Goal: Task Accomplishment & Management: Use online tool/utility

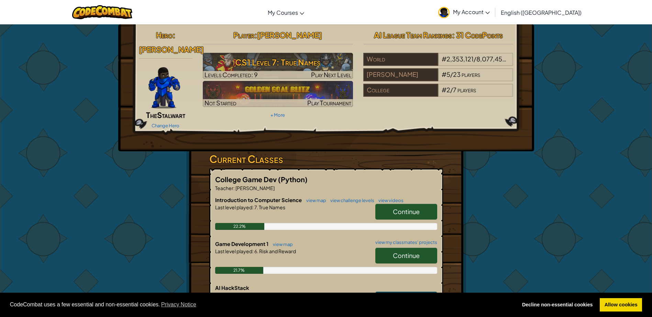
click at [404, 248] on link "Continue" at bounding box center [406, 256] width 62 height 16
select select "en-[GEOGRAPHIC_DATA]"
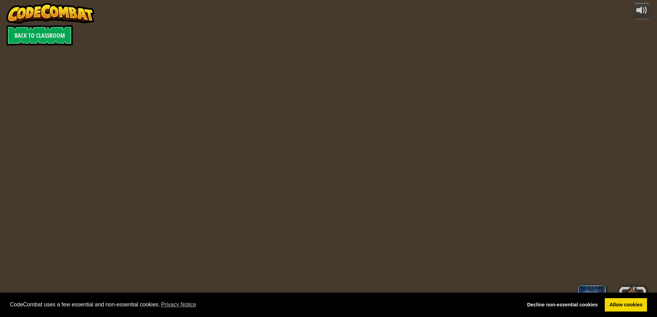
select select "en-[GEOGRAPHIC_DATA]"
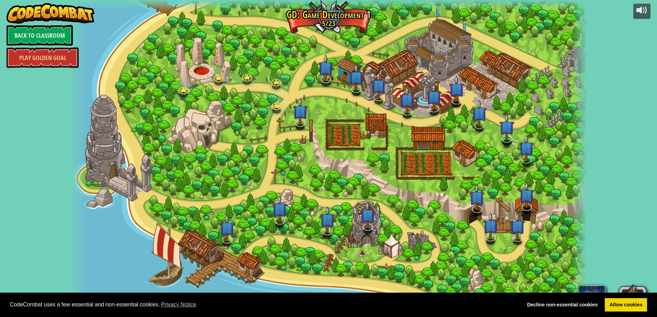
select select "en-[GEOGRAPHIC_DATA]"
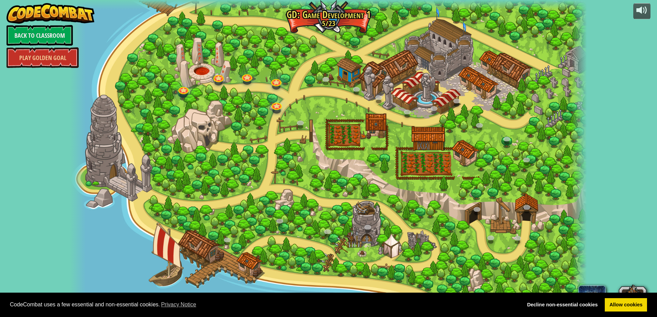
click at [287, 233] on div at bounding box center [328, 158] width 517 height 317
click at [636, 303] on link "Allow cookies" at bounding box center [626, 306] width 42 height 14
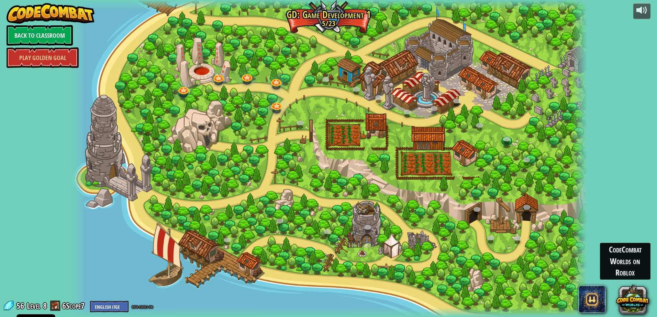
click at [265, 125] on div at bounding box center [328, 158] width 517 height 317
click at [280, 104] on link at bounding box center [276, 106] width 14 height 10
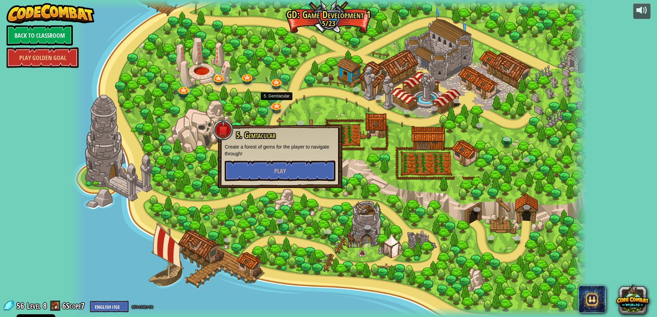
drag, startPoint x: 401, startPoint y: 124, endPoint x: 317, endPoint y: 122, distance: 83.9
click at [317, 122] on div at bounding box center [328, 158] width 517 height 317
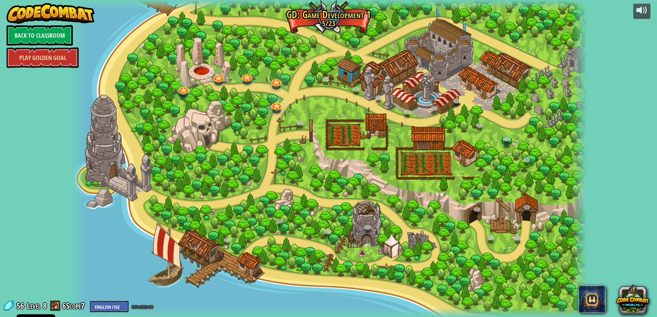
click at [29, 64] on link "Play Golden Goal" at bounding box center [43, 57] width 72 height 21
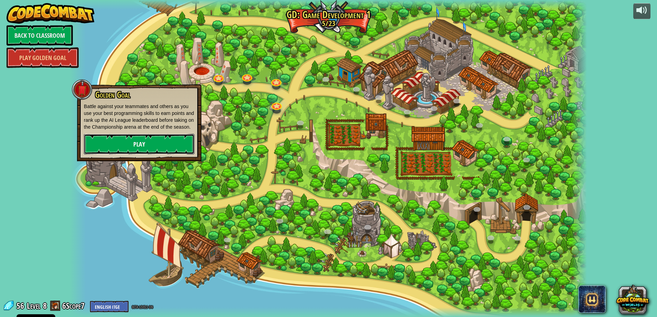
click at [114, 139] on link "Play" at bounding box center [139, 144] width 111 height 21
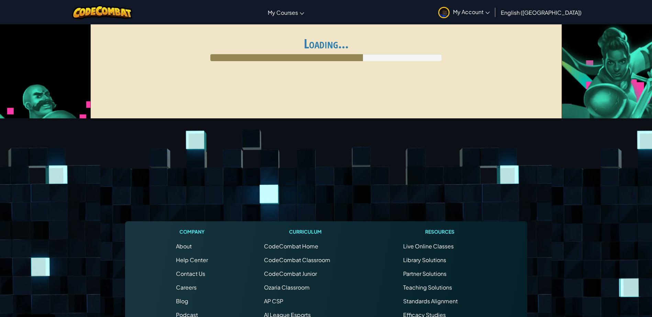
select select "en-[GEOGRAPHIC_DATA]"
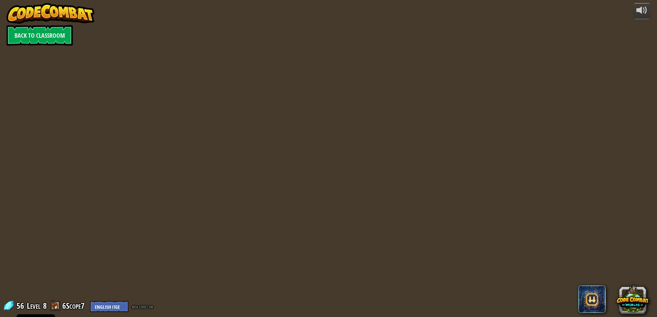
select select "en-[GEOGRAPHIC_DATA]"
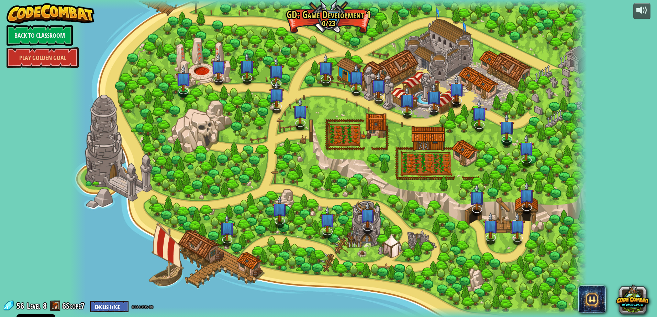
select select "en-[GEOGRAPHIC_DATA]"
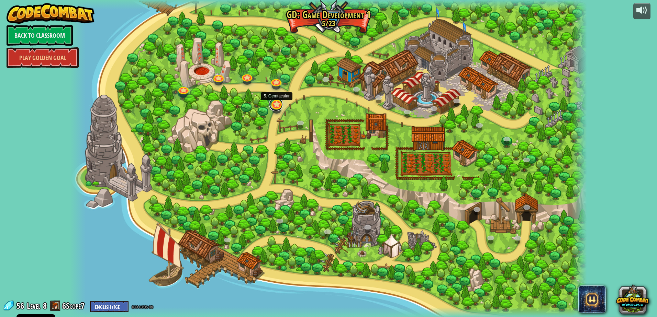
click at [281, 105] on link at bounding box center [276, 105] width 14 height 14
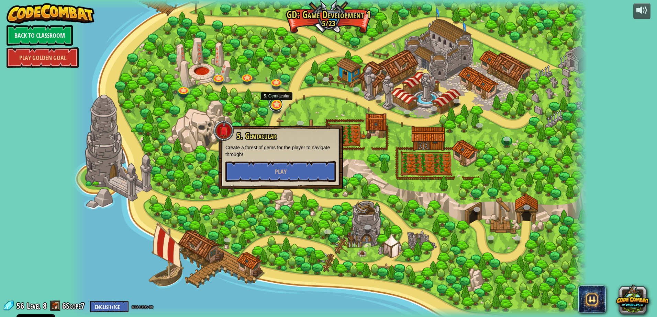
click at [278, 108] on link at bounding box center [276, 105] width 14 height 14
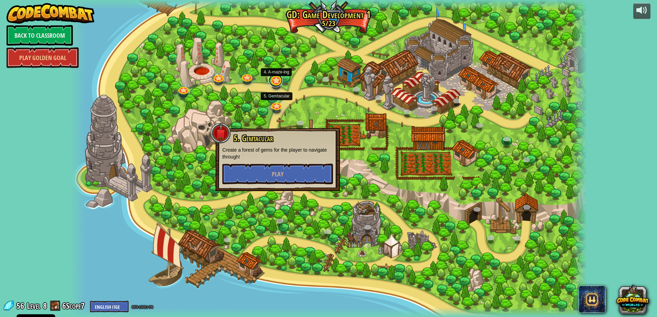
click at [278, 83] on link at bounding box center [276, 81] width 14 height 14
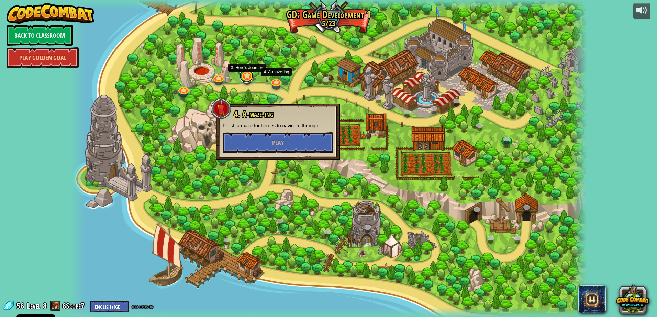
click at [251, 75] on link at bounding box center [246, 76] width 14 height 14
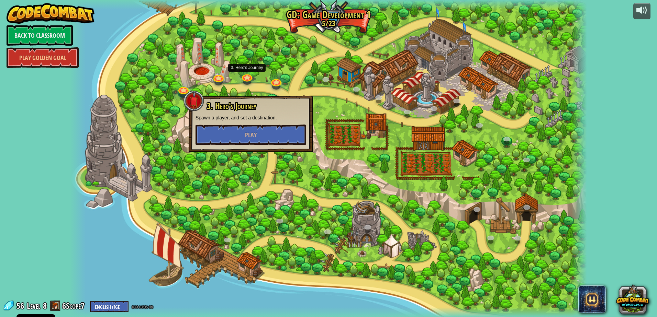
click at [227, 83] on div at bounding box center [328, 158] width 517 height 317
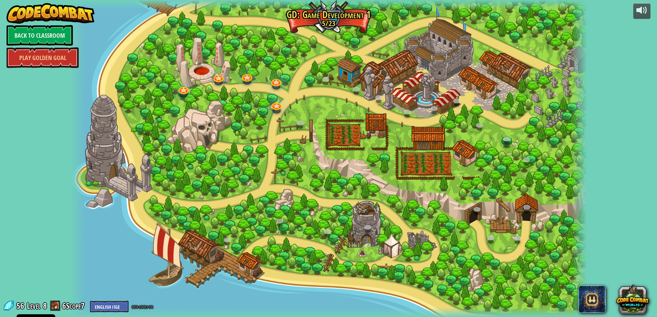
click at [222, 83] on div at bounding box center [218, 83] width 8 height 6
click at [211, 256] on div at bounding box center [328, 158] width 517 height 317
drag, startPoint x: 170, startPoint y: 243, endPoint x: 96, endPoint y: 217, distance: 78.2
click at [92, 216] on div at bounding box center [328, 158] width 517 height 317
click at [253, 272] on div at bounding box center [328, 158] width 517 height 317
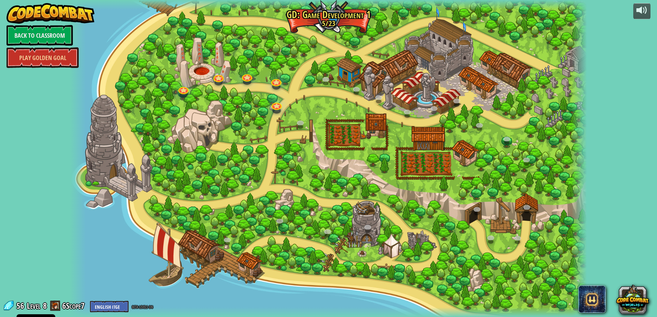
click at [270, 122] on div at bounding box center [328, 158] width 517 height 317
click at [272, 123] on div at bounding box center [328, 158] width 517 height 317
click at [273, 124] on div at bounding box center [328, 158] width 517 height 317
click at [274, 124] on div at bounding box center [328, 158] width 517 height 317
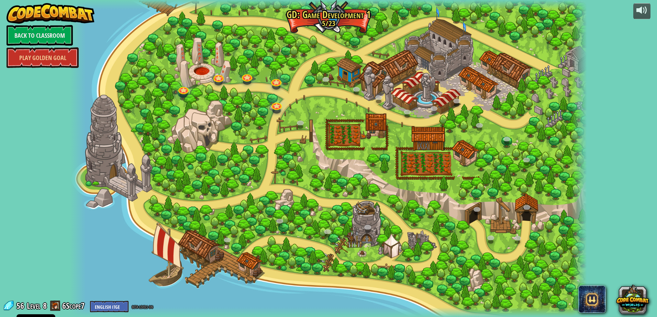
click at [272, 125] on div at bounding box center [328, 158] width 517 height 317
click at [272, 127] on div at bounding box center [328, 158] width 517 height 317
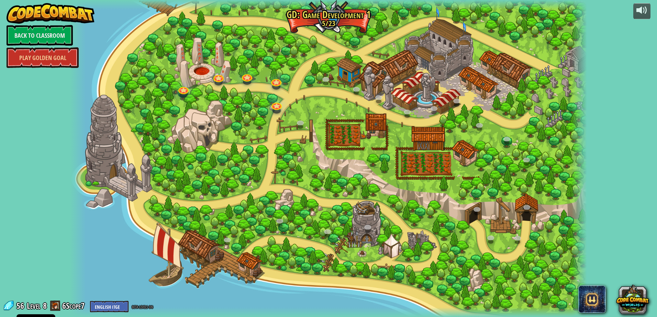
click at [267, 145] on div at bounding box center [328, 158] width 517 height 317
click at [267, 144] on div at bounding box center [328, 158] width 517 height 317
click at [263, 136] on div at bounding box center [328, 158] width 517 height 317
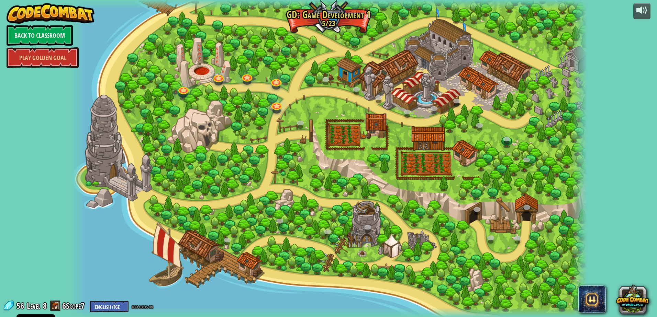
click at [262, 136] on div at bounding box center [328, 158] width 517 height 317
click at [264, 136] on div at bounding box center [328, 158] width 517 height 317
click at [28, 31] on link "Back to Classroom" at bounding box center [40, 35] width 66 height 21
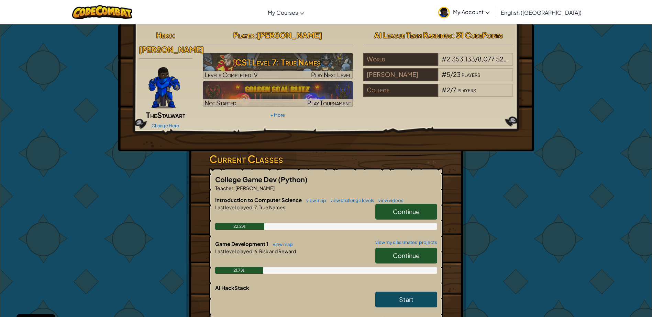
click at [399, 252] on span "Continue" at bounding box center [406, 256] width 27 height 8
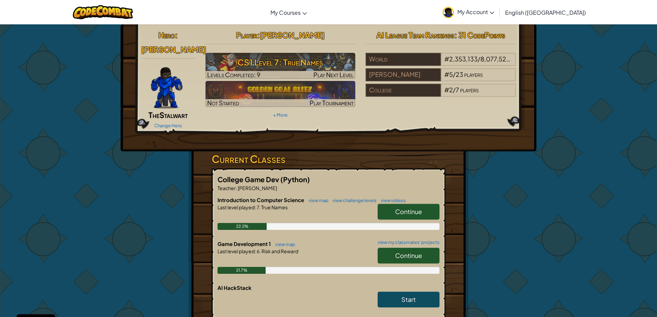
select select "en-[GEOGRAPHIC_DATA]"
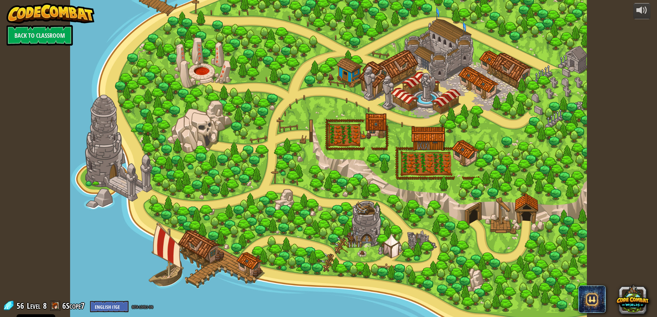
select select "en-[GEOGRAPHIC_DATA]"
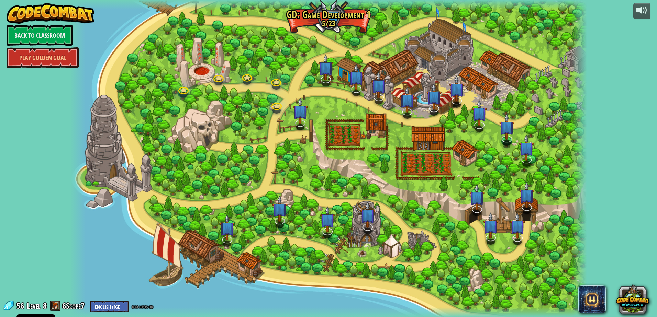
select select "en-[GEOGRAPHIC_DATA]"
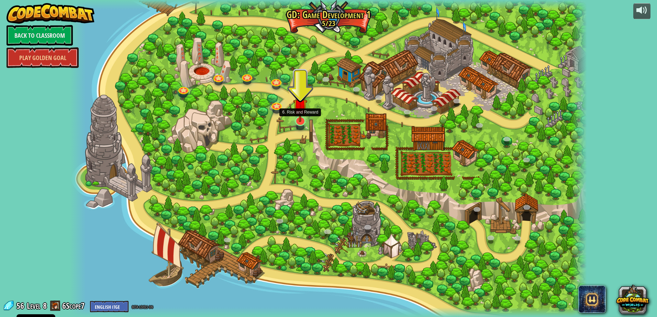
click at [296, 119] on img at bounding box center [300, 106] width 14 height 32
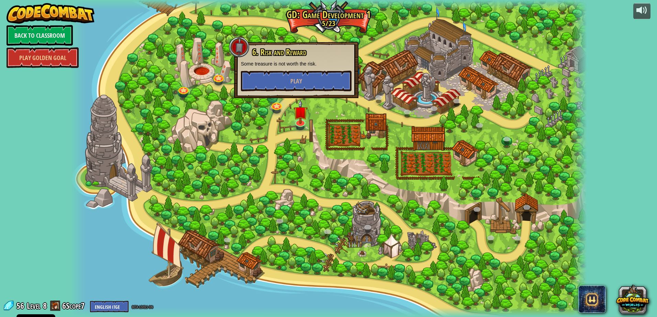
click at [305, 61] on p "Some treasure is not worth the risk." at bounding box center [296, 63] width 111 height 7
click at [309, 78] on button "Play" at bounding box center [296, 81] width 111 height 21
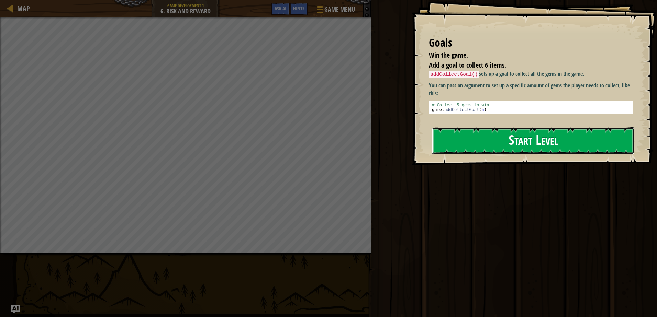
click at [523, 145] on button "Start Level" at bounding box center [533, 140] width 202 height 27
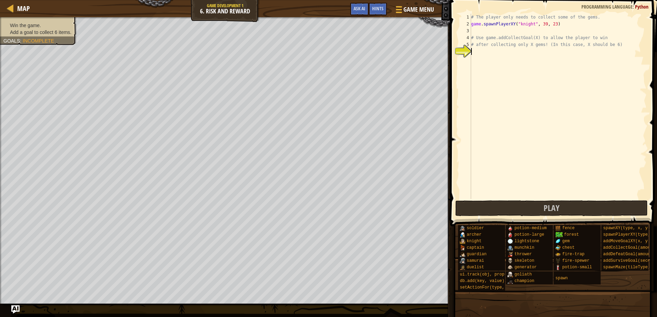
click at [481, 53] on div "# The player only needs to collect some of the gems. game . spawnPlayerXY ( "kn…" at bounding box center [558, 113] width 177 height 199
click at [378, 10] on span "Hints" at bounding box center [377, 8] width 11 height 7
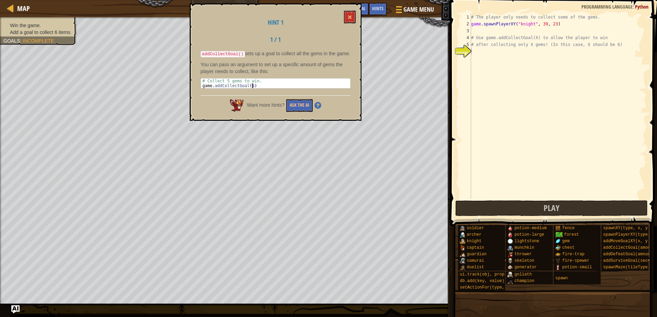
drag, startPoint x: 258, startPoint y: 82, endPoint x: 228, endPoint y: 91, distance: 31.9
click at [228, 91] on div "Hint 1 1 / 1 addCollectGoal() sets up a goal to collect all the gems in the gam…" at bounding box center [276, 62] width 172 height 118
drag, startPoint x: 228, startPoint y: 91, endPoint x: 259, endPoint y: 85, distance: 32.3
click at [259, 85] on div "# Collect 5 gems to win. game . addCollectGoal ( 5 )" at bounding box center [275, 84] width 149 height 10
type textarea "game.addCollectGoal(5)"
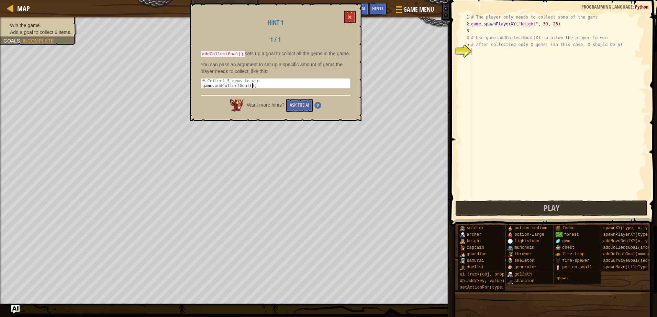
click at [477, 161] on div "# The player only needs to collect some of the gems. game . spawnPlayerXY ( "kn…" at bounding box center [558, 113] width 177 height 199
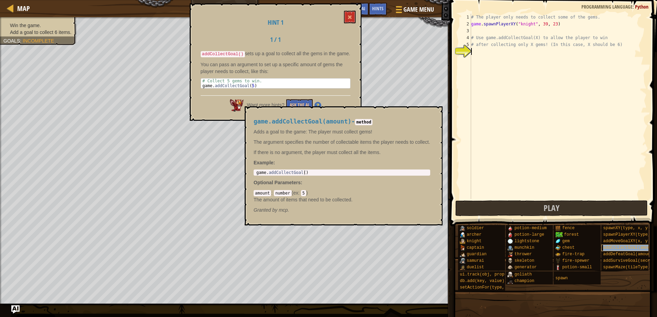
click at [621, 248] on span "addCollectGoal(amount)" at bounding box center [630, 248] width 54 height 5
click at [499, 60] on div "# The player only needs to collect some of the gems. game . spawnPlayerXY ( "kn…" at bounding box center [558, 113] width 177 height 199
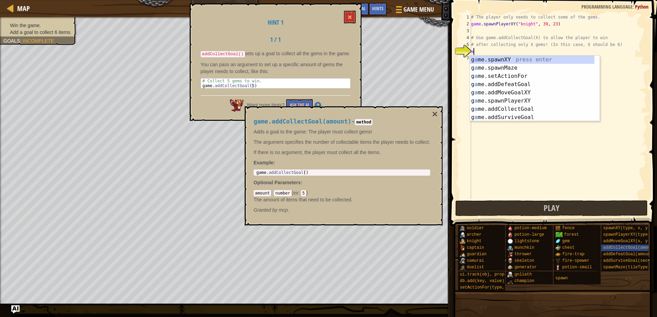
scroll to position [3, 0]
type textarea "add"
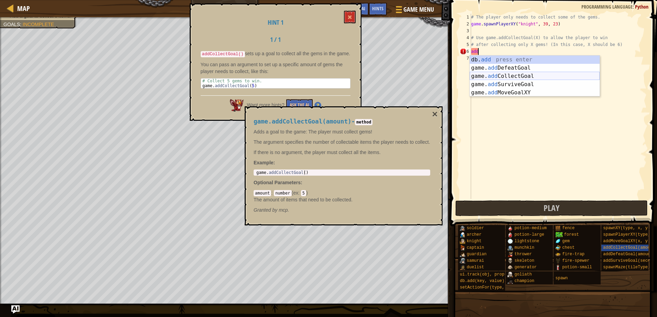
click at [516, 77] on div "db. add press enter game. add DefeatGoal press enter game. add CollectGoal pres…" at bounding box center [535, 85] width 130 height 58
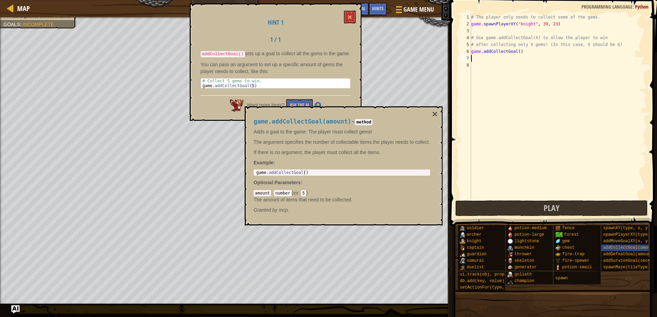
click at [515, 54] on div "# The player only needs to collect some of the gems. game . spawnPlayerXY ( "kn…" at bounding box center [558, 113] width 177 height 199
type textarea "game.addCollectGoal()"
click at [499, 108] on div "# The player only needs to collect some of the gems. game . spawnPlayerXY ( "kn…" at bounding box center [558, 113] width 177 height 199
type textarea "3"
click at [515, 53] on div "# The player only needs to collect some of the gems. game . spawnPlayerXY ( "kn…" at bounding box center [558, 113] width 177 height 199
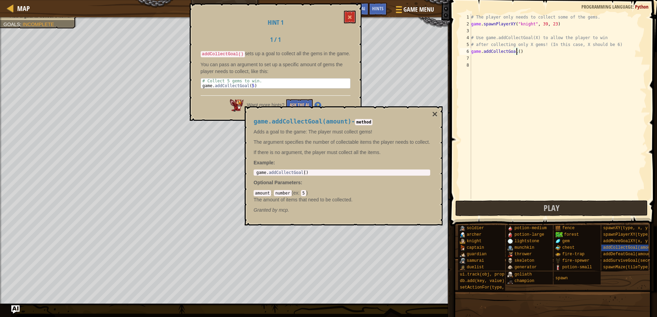
scroll to position [3, 4]
type textarea "game.addCollectGoal(3)"
click at [561, 202] on button "Play" at bounding box center [551, 209] width 193 height 16
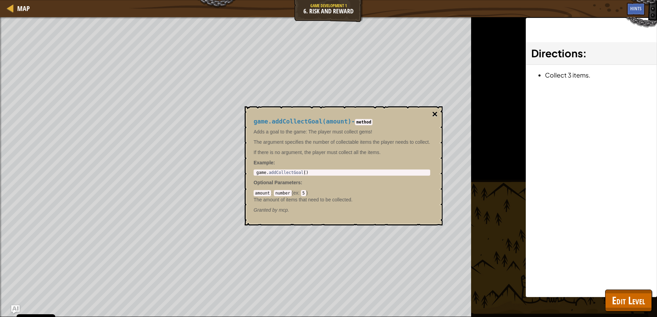
click at [433, 114] on button "×" at bounding box center [434, 115] width 5 height 10
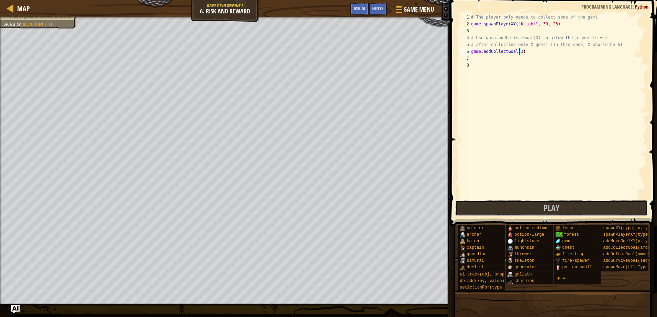
click at [527, 213] on button "Play" at bounding box center [551, 209] width 193 height 16
click at [526, 68] on div "# The player only needs to collect some of the gems. game . spawnPlayerXY ( "kn…" at bounding box center [558, 113] width 177 height 199
click at [527, 53] on div "# The player only needs to collect some of the gems. game . spawnPlayerXY ( "kn…" at bounding box center [558, 113] width 177 height 199
click at [520, 51] on div "# The player only needs to collect some of the gems. game . spawnPlayerXY ( "kn…" at bounding box center [558, 113] width 177 height 199
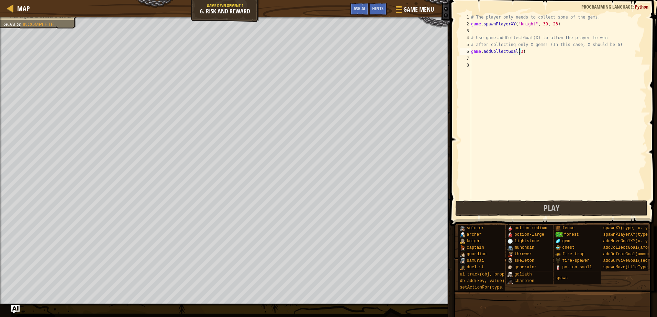
click at [518, 51] on div "# The player only needs to collect some of the gems. game . spawnPlayerXY ( "kn…" at bounding box center [558, 113] width 177 height 199
click at [537, 210] on button "Play" at bounding box center [551, 209] width 193 height 16
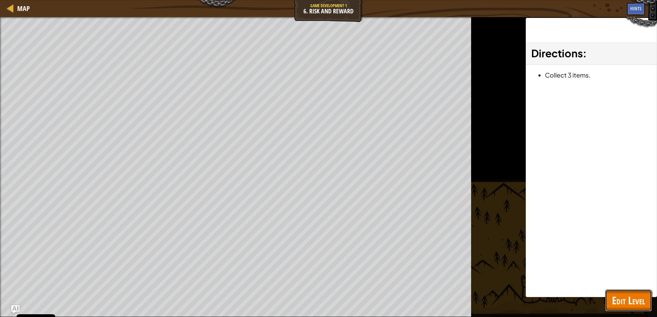
drag, startPoint x: 616, startPoint y: 301, endPoint x: 607, endPoint y: 289, distance: 15.1
click at [616, 300] on span "Edit Level" at bounding box center [628, 301] width 33 height 14
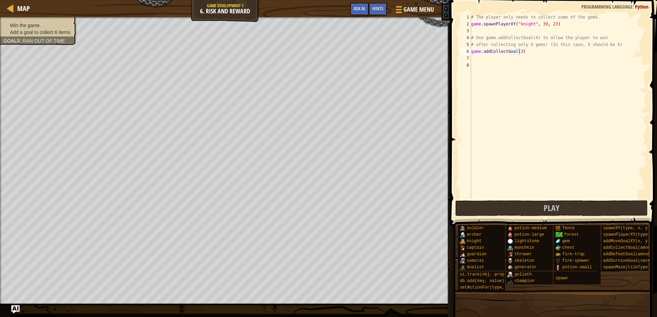
click at [51, 22] on ul "Win the game. Add a goal to collect 6 items." at bounding box center [38, 29] width 70 height 14
click at [519, 52] on div "# The player only needs to collect some of the gems. game . spawnPlayerXY ( "kn…" at bounding box center [558, 113] width 177 height 199
drag, startPoint x: 529, startPoint y: 24, endPoint x: 516, endPoint y: 26, distance: 13.3
click at [516, 26] on div "# The player only needs to collect some of the gems. game . spawnPlayerXY ( "kn…" at bounding box center [558, 113] width 177 height 199
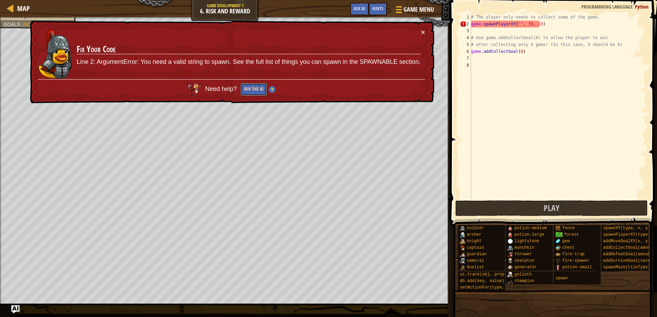
click at [255, 87] on button "Ask the AI" at bounding box center [254, 89] width 26 height 13
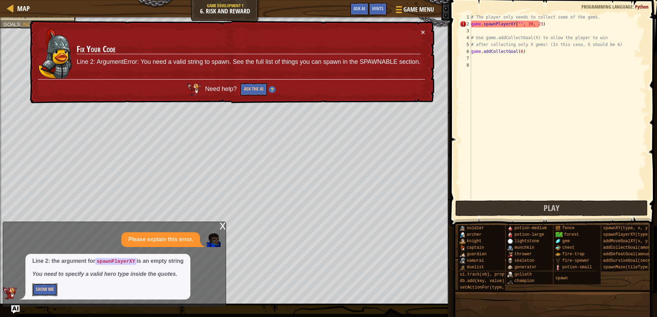
click at [50, 292] on button "Show Me" at bounding box center [44, 290] width 25 height 13
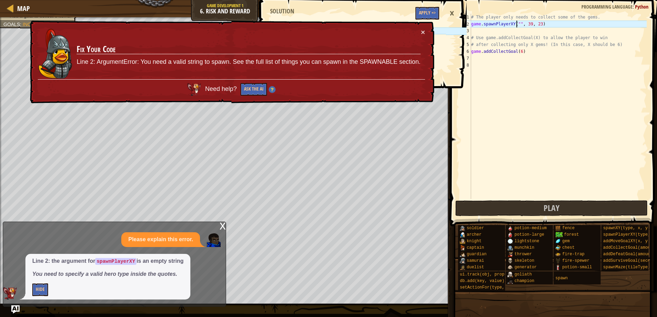
click at [344, 50] on h3 "Fix Your Code" at bounding box center [249, 50] width 344 height 10
click at [425, 32] on div "× Fix Your Code Line 2: ArgumentError: You need a valid string to spawn. See th…" at bounding box center [232, 62] width 406 height 83
click at [421, 30] on button "×" at bounding box center [423, 32] width 4 height 7
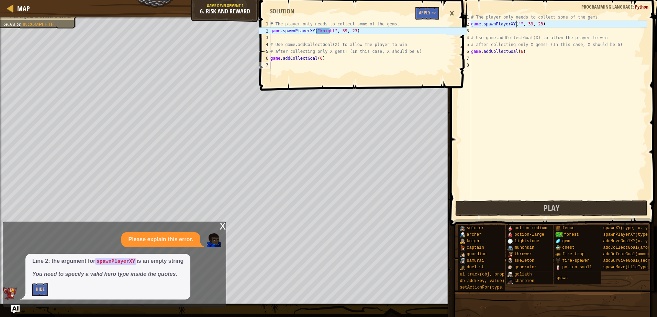
click at [446, 10] on div "×" at bounding box center [452, 13] width 12 height 16
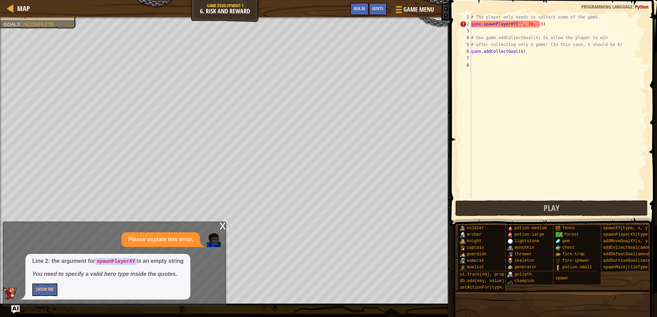
click at [220, 225] on div "x" at bounding box center [223, 225] width 6 height 7
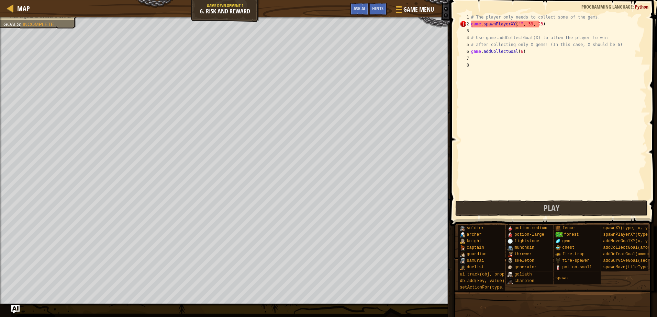
click at [517, 24] on div "# The player only needs to collect some of the gems. game . spawnPlayerXY ( "" …" at bounding box center [558, 113] width 177 height 199
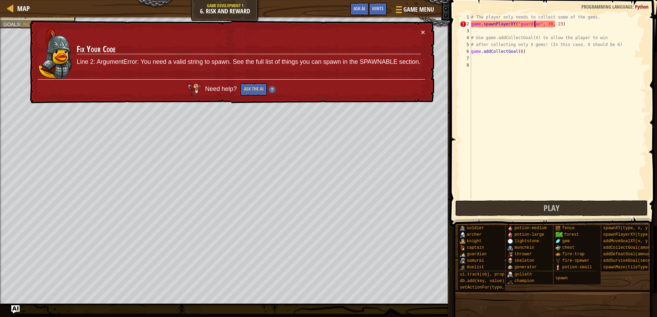
scroll to position [3, 5]
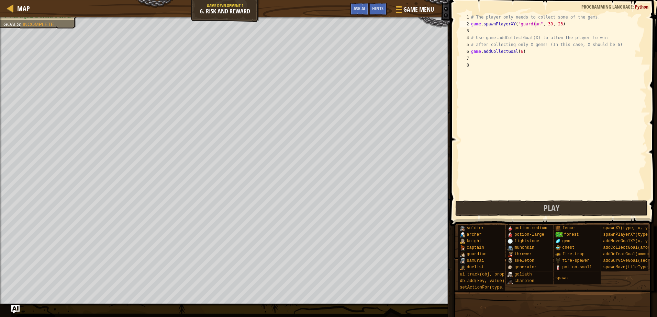
type textarea "game.spawnPlayerXY("guardian", 39, 23)"
click at [522, 204] on button "Play" at bounding box center [551, 209] width 193 height 16
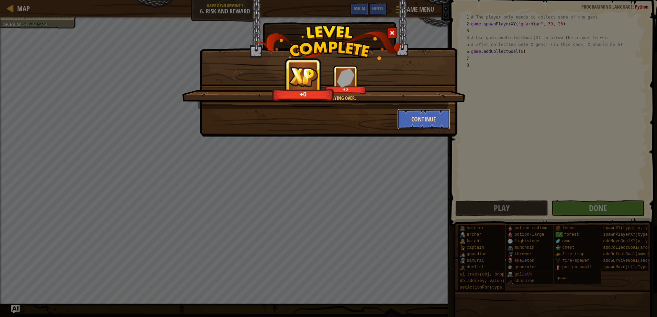
click at [414, 111] on button "Continue" at bounding box center [423, 119] width 53 height 21
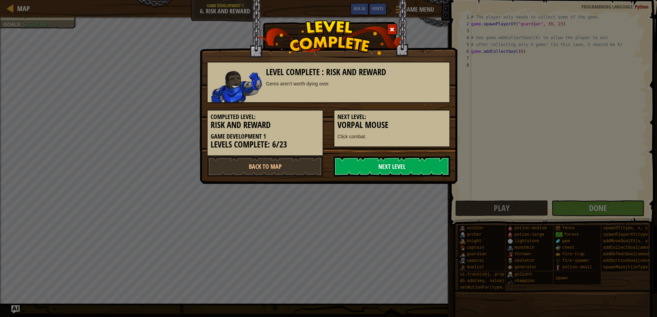
click at [391, 159] on link "Next Level" at bounding box center [392, 166] width 116 height 21
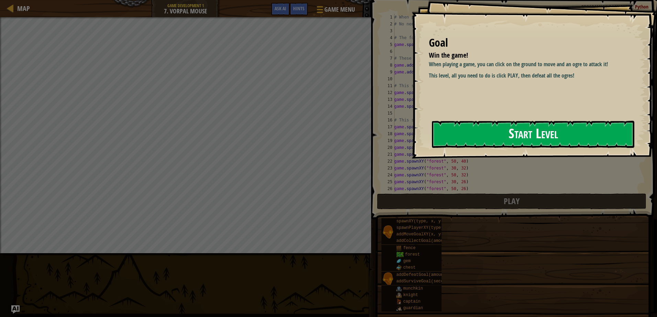
click at [450, 131] on button "Start Level" at bounding box center [533, 134] width 202 height 27
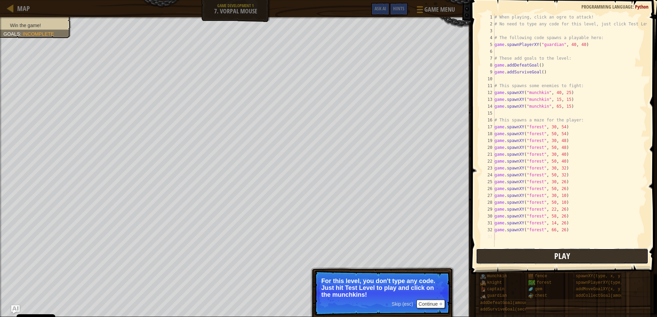
click at [589, 253] on button "Play" at bounding box center [562, 257] width 172 height 16
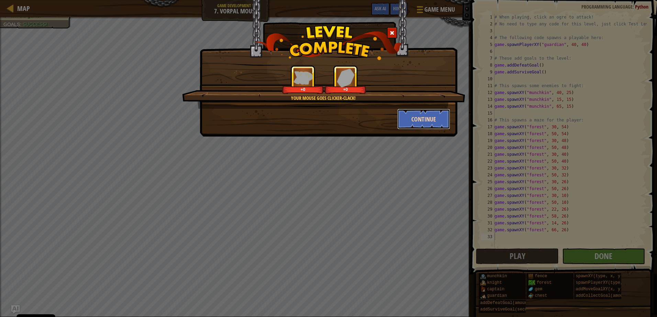
click at [411, 118] on button "Continue" at bounding box center [423, 119] width 53 height 21
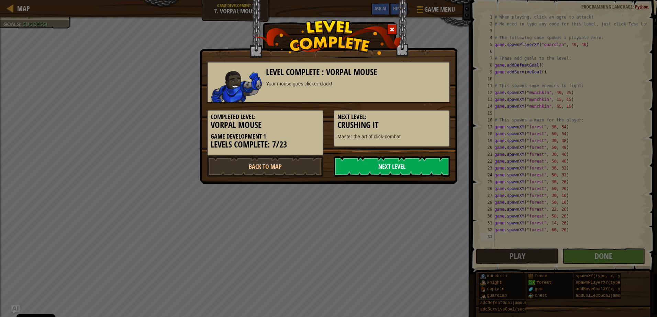
click at [366, 162] on link "Next Level" at bounding box center [392, 166] width 116 height 21
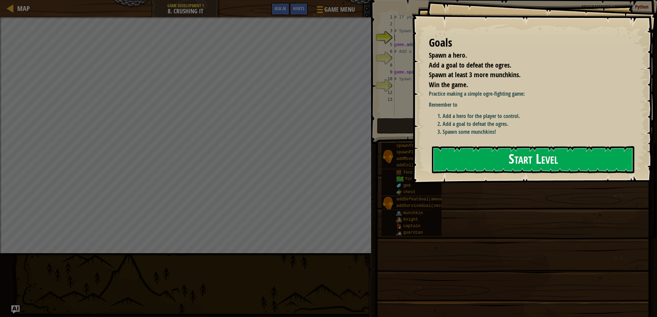
click at [512, 153] on button "Start Level" at bounding box center [533, 159] width 202 height 27
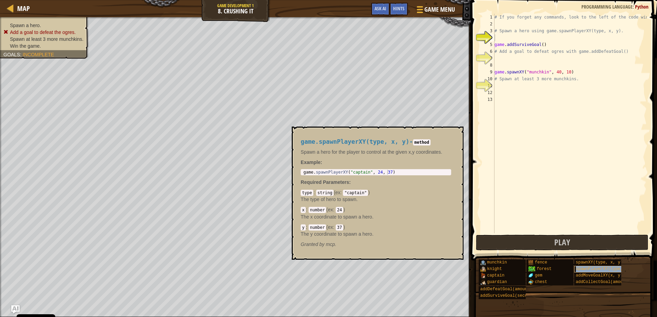
click at [597, 271] on span "spawnPlayerXY(type, x, y)" at bounding box center [607, 269] width 62 height 5
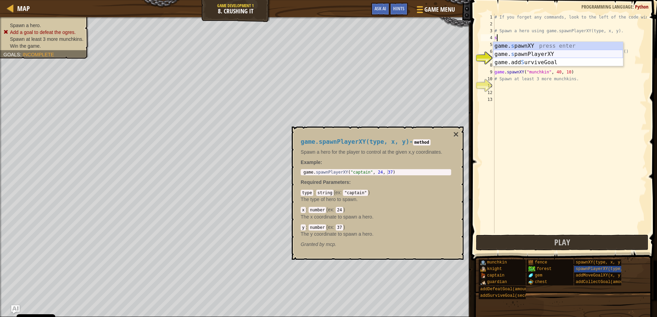
click at [542, 56] on div "game. s pawnXY press enter game. s pawnPlayerXY press enter game.add S urviveGo…" at bounding box center [558, 62] width 130 height 41
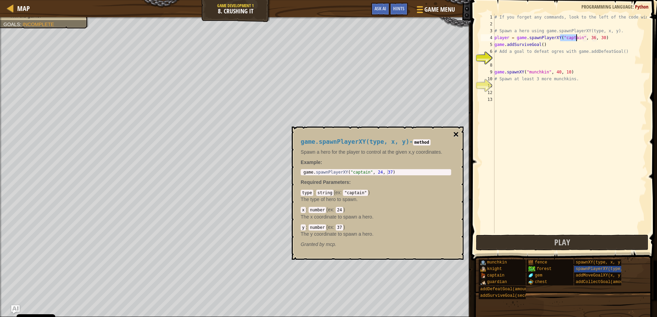
type textarea "player = game.spawnPlayerXY("captain", 36, 30)"
click at [454, 135] on button "×" at bounding box center [455, 135] width 5 height 10
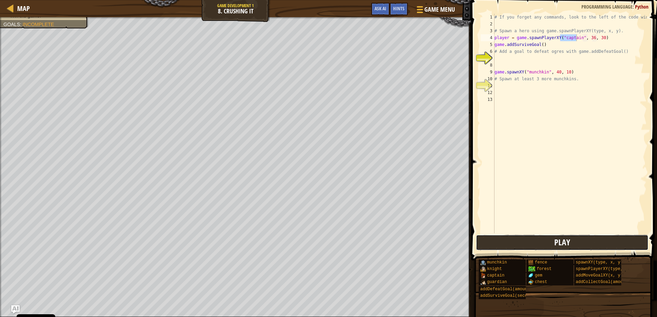
click at [572, 246] on button "Play" at bounding box center [562, 243] width 172 height 16
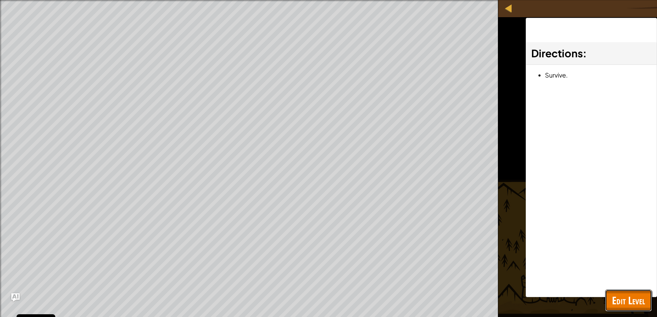
click at [627, 295] on span "Edit Level" at bounding box center [628, 301] width 33 height 14
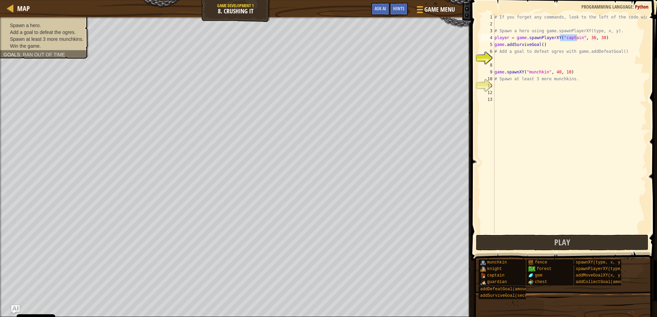
drag, startPoint x: 65, startPoint y: 27, endPoint x: 64, endPoint y: 23, distance: 3.9
click at [65, 27] on div "Spawn a hero. Add a goal to defeat the ogres. Spawn at least 3 more munchkins. …" at bounding box center [40, 36] width 97 height 46
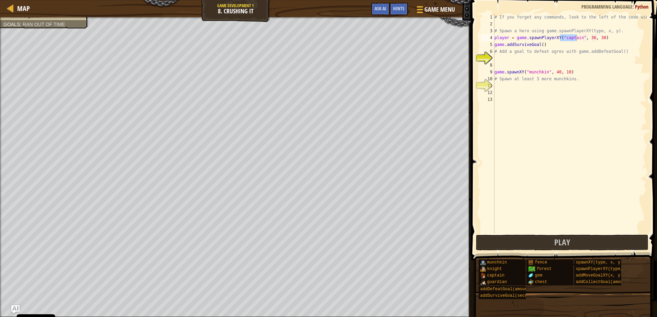
click at [502, 85] on div "# If you forget any commands, look to the left of the code window! # Spawn a he…" at bounding box center [570, 131] width 154 height 234
type textarea "a"
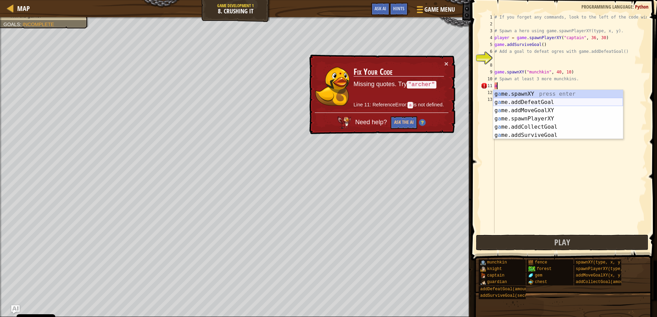
click at [538, 102] on div "g a me.spawnXY press enter g a me.addDefeatGoal press enter g a me.addMoveGoalX…" at bounding box center [558, 123] width 130 height 66
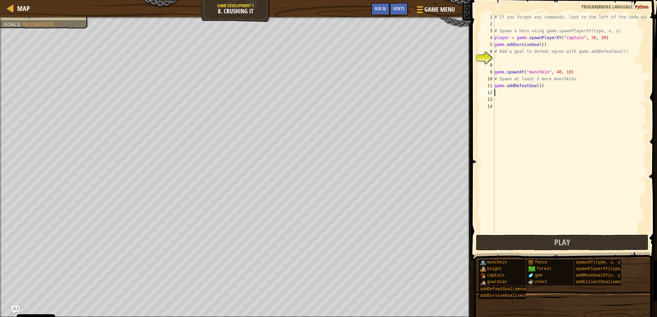
click at [538, 86] on div "# If you forget any commands, look to the left of the code window! # Spawn a he…" at bounding box center [570, 131] width 154 height 234
drag, startPoint x: 575, startPoint y: 73, endPoint x: 493, endPoint y: 74, distance: 82.1
click at [493, 74] on div "game.addDefeatGoal(3) 1 2 3 4 5 6 7 8 9 10 11 12 13 14 # If you forget any comm…" at bounding box center [562, 124] width 167 height 220
type textarea "game.spawnXY("munchkin", 40, 10)"
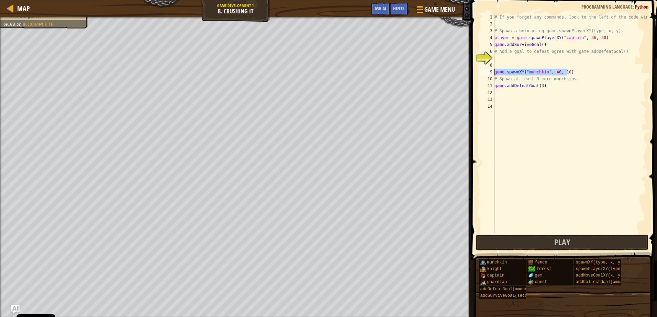
click at [522, 64] on div "# If you forget any commands, look to the left of the code window! # Spawn a he…" at bounding box center [570, 131] width 154 height 234
paste textarea "game.spawnXY("munchkin", 40, 10)"
type textarea "game.spawnXY("munchkin", 40, 10)"
click at [521, 58] on div "# If you forget any commands, look to the left of the code window! # Spawn a he…" at bounding box center [570, 131] width 154 height 234
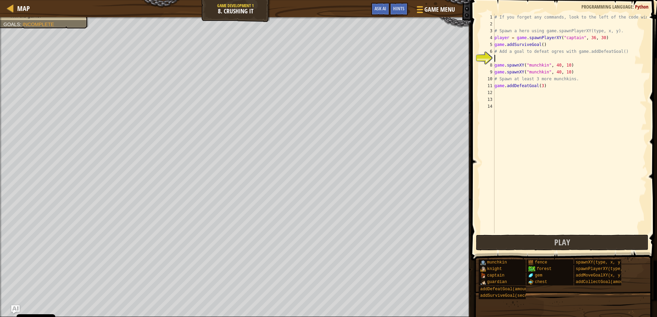
paste textarea "game.spawnXY("munchkin", 40, 10)"
type textarea "game.spawnXY("munchkin", 40, 10)"
click at [574, 245] on button "Play" at bounding box center [562, 243] width 172 height 16
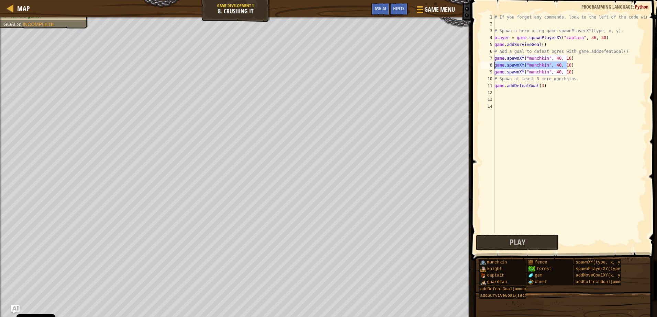
drag, startPoint x: 573, startPoint y: 68, endPoint x: 492, endPoint y: 65, distance: 81.8
click at [492, 65] on div "game.spawnXY("munchkin", 40, 10) 1 2 3 4 5 6 7 8 9 10 11 12 13 14 # If you forg…" at bounding box center [562, 124] width 167 height 220
click at [536, 98] on div "# If you forget any commands, look to the left of the code window! # Spawn a he…" at bounding box center [570, 131] width 154 height 234
paste textarea "game.spawnXY("munchkin", 40, 10)"
type textarea "game.spawnXY("munchkin", 40, 10)"
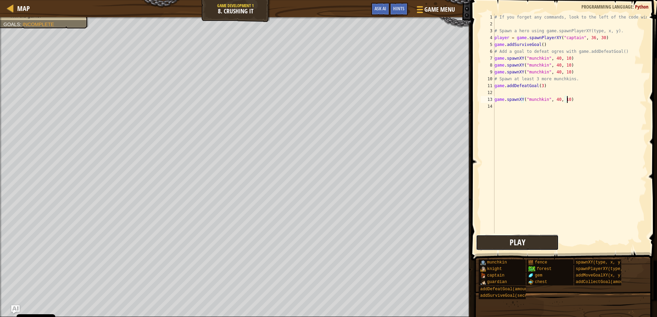
click at [537, 240] on button "Play" at bounding box center [517, 243] width 83 height 16
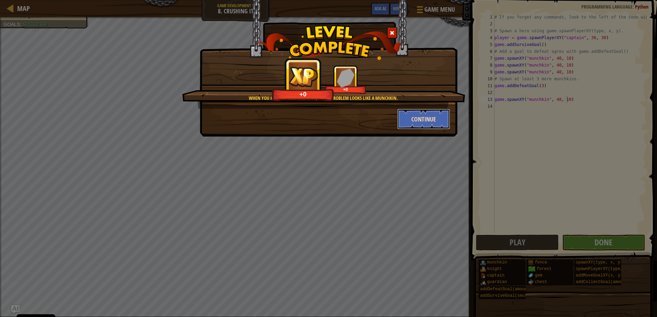
click at [423, 114] on button "Continue" at bounding box center [423, 119] width 53 height 21
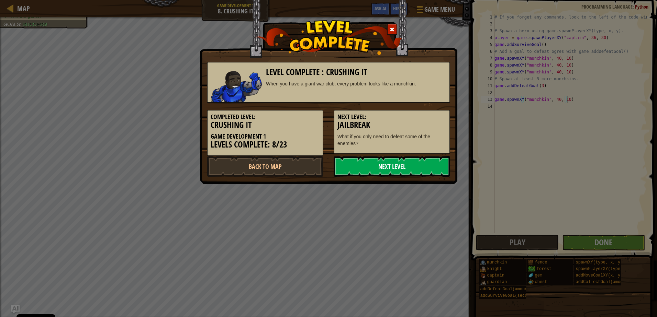
click at [376, 171] on link "Next Level" at bounding box center [392, 166] width 116 height 21
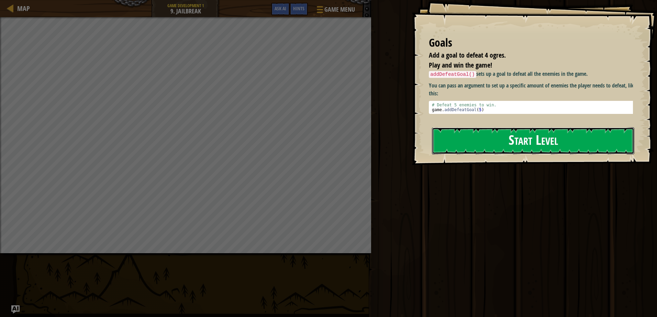
click at [476, 136] on button "Start Level" at bounding box center [533, 140] width 202 height 27
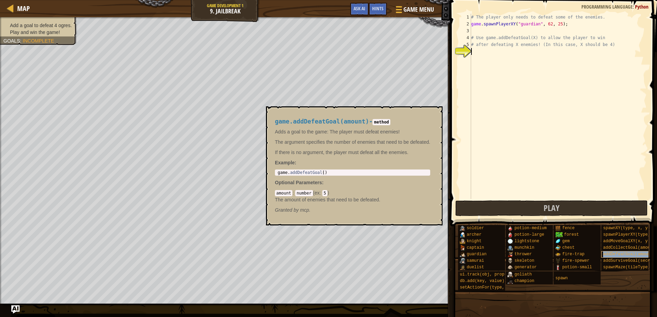
click at [622, 254] on span "addDefeatGoal(amount)" at bounding box center [629, 254] width 52 height 5
click at [483, 51] on div "# The player only needs to defeat some of the enemies. game . spawnPlayerXY ( "…" at bounding box center [558, 113] width 177 height 199
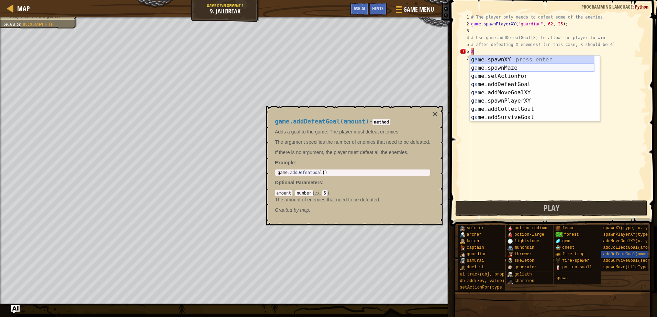
type textarea "ad"
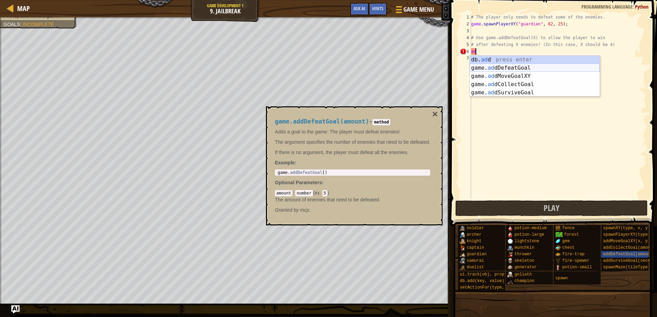
click at [511, 69] on div "db. ad d press enter game. ad dDefeatGoal press enter game. ad dMoveGoalXY pres…" at bounding box center [535, 85] width 130 height 58
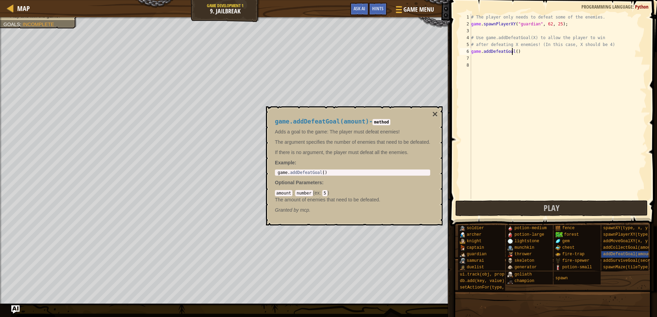
click at [513, 49] on div "# The player only needs to defeat some of the enemies. game . spawnPlayerXY ( "…" at bounding box center [558, 113] width 177 height 199
click at [514, 54] on div "# The player only needs to defeat some of the enemies. game . spawnPlayerXY ( "…" at bounding box center [558, 113] width 177 height 199
click at [508, 206] on button "Play" at bounding box center [551, 209] width 193 height 16
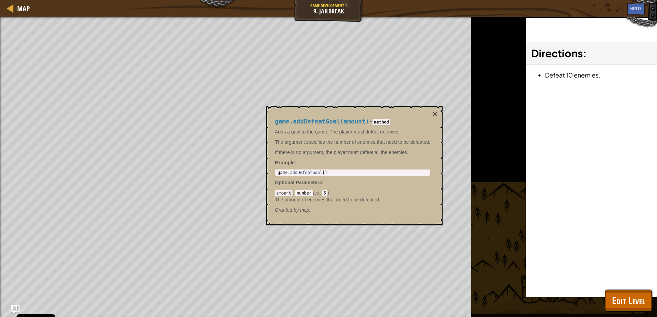
click at [440, 111] on div "game.addDefeatGoal(amount) - method Adds a goal to the game: The player must de…" at bounding box center [354, 166] width 177 height 119
click at [436, 115] on button "×" at bounding box center [434, 115] width 5 height 10
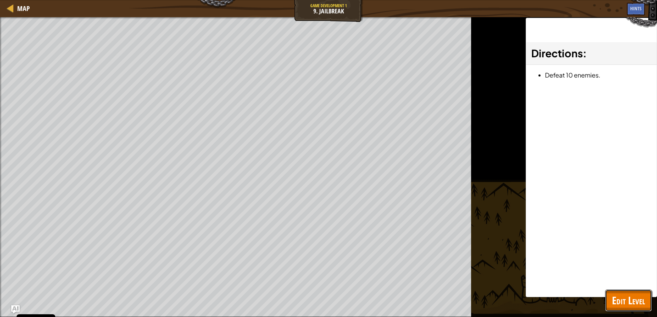
click at [605, 300] on button "Edit Level" at bounding box center [628, 301] width 47 height 22
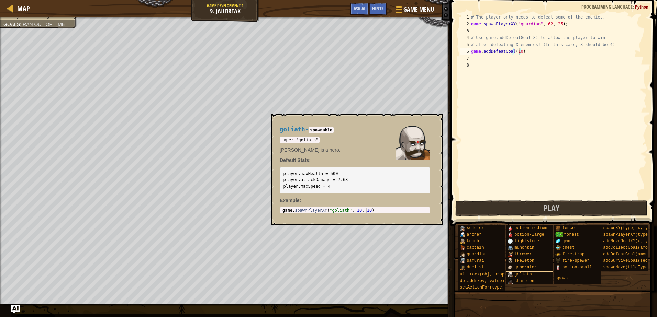
scroll to position [5, 0]
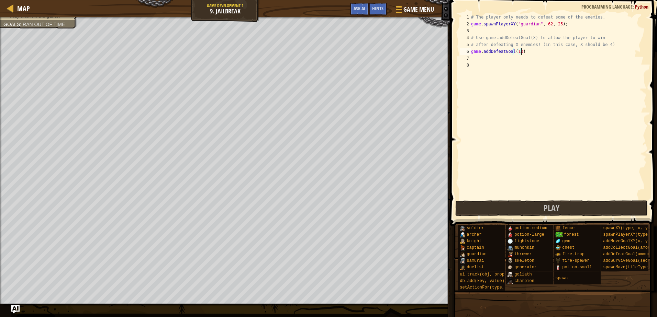
click at [520, 53] on div "# The player only needs to defeat some of the enemies. game . spawnPlayerXY ( "…" at bounding box center [558, 113] width 177 height 199
click at [517, 54] on div "# The player only needs to defeat some of the enemies. game . spawnPlayerXY ( "…" at bounding box center [558, 113] width 177 height 199
click at [519, 54] on div "# The player only needs to defeat some of the enemies. game . spawnPlayerXY ( "…" at bounding box center [558, 113] width 177 height 199
click at [58, 29] on li "Play and win the game!" at bounding box center [37, 32] width 68 height 7
click at [517, 56] on div "# The player only needs to defeat some of the enemies. game . spawnPlayerXY ( "…" at bounding box center [558, 113] width 177 height 199
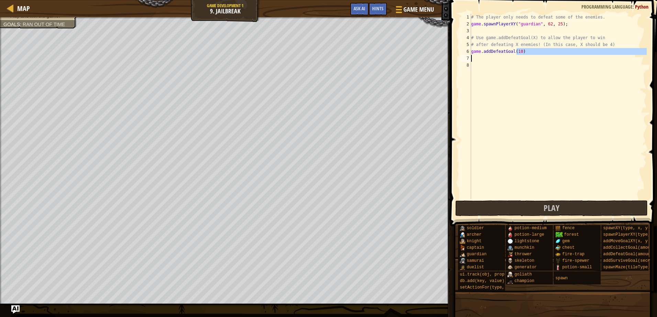
click at [517, 53] on div "# The player only needs to defeat some of the enemies. game . spawnPlayerXY ( "…" at bounding box center [558, 107] width 177 height 186
click at [518, 53] on div "# The player only needs to defeat some of the enemies. game . spawnPlayerXY ( "…" at bounding box center [558, 107] width 177 height 186
type textarea "game.addDefeatGoal(4)"
click at [546, 212] on span "Play" at bounding box center [552, 208] width 16 height 11
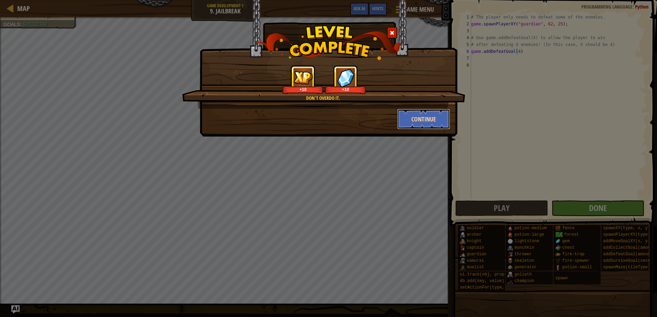
click at [410, 112] on button "Continue" at bounding box center [423, 119] width 53 height 21
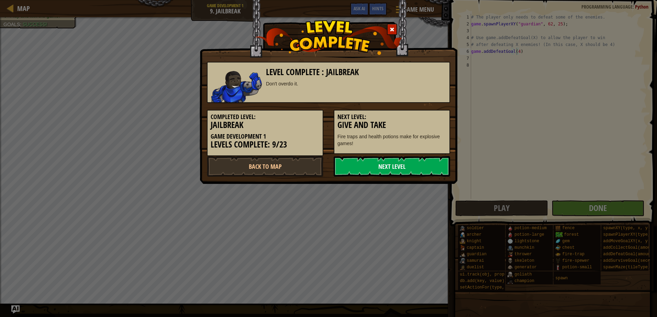
click at [380, 174] on link "Next Level" at bounding box center [392, 166] width 116 height 21
click at [353, 166] on link "Next Level" at bounding box center [392, 166] width 116 height 21
click at [353, 1] on body "Cookie Policy CodeCombat uses a few essential and non-essential cookies. Privac…" at bounding box center [328, 0] width 657 height 1
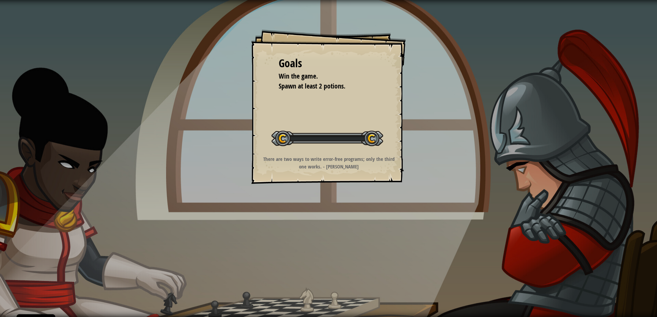
click at [353, 166] on div "There are two ways to write error-free programs; only the third one works. - [P…" at bounding box center [329, 163] width 138 height 15
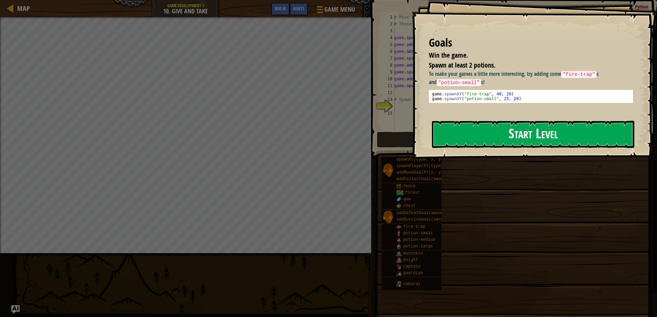
click at [504, 133] on button "Start Level" at bounding box center [533, 134] width 202 height 27
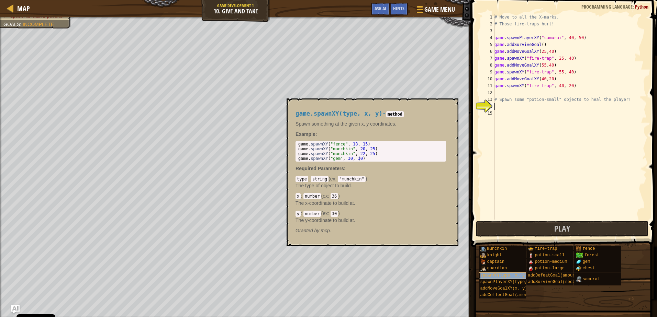
click at [499, 276] on span "spawnXY(type, x, y)" at bounding box center [503, 275] width 47 height 5
type textarea "s"
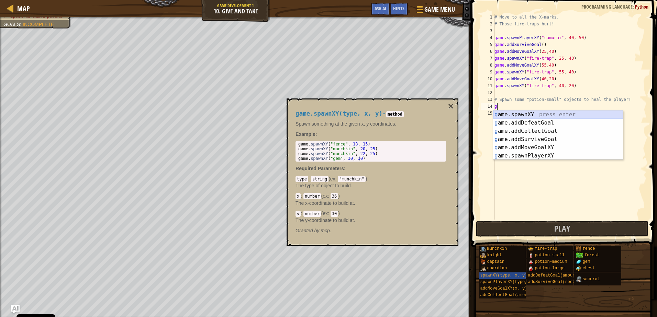
click at [513, 112] on div "g ame.spawnXY press enter g ame.addDefeatGoal press enter g ame.addCollectGoal …" at bounding box center [558, 144] width 130 height 66
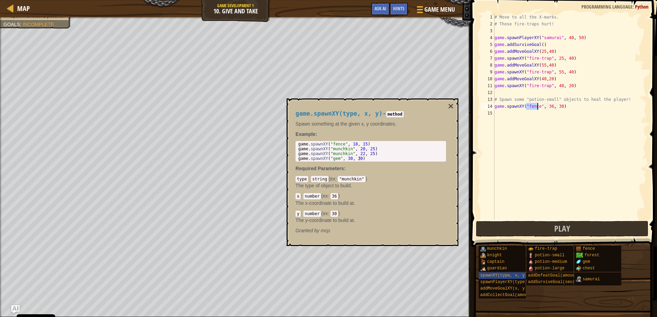
click at [536, 107] on div "# Move to all the X-marks. # Those fire-traps hurt! game . spawnPlayerXY ( "sam…" at bounding box center [570, 117] width 154 height 206
click at [537, 108] on div "# Move to all the X-marks. # Those fire-traps hurt! game . spawnPlayerXY ( "sam…" at bounding box center [570, 124] width 154 height 220
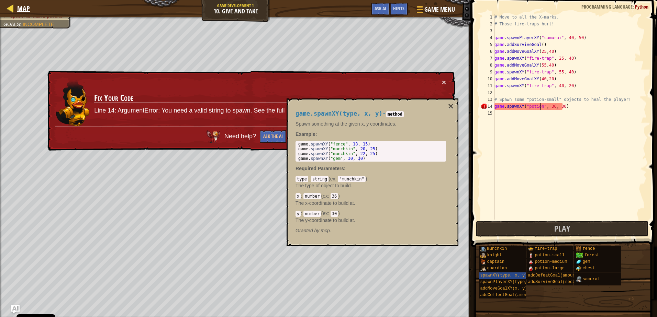
type textarea "game.spawnXY("potion", 36, 30)"
click at [15, 14] on div "Map" at bounding box center [22, 8] width 16 height 17
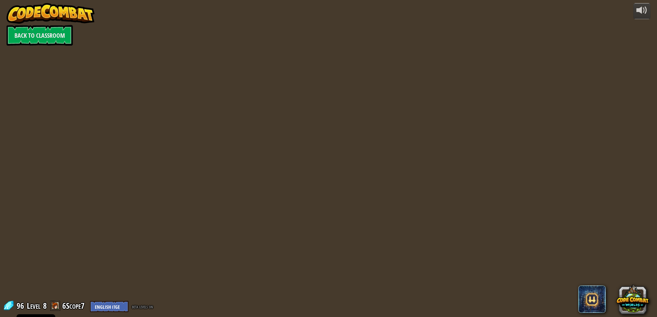
select select "en-[GEOGRAPHIC_DATA]"
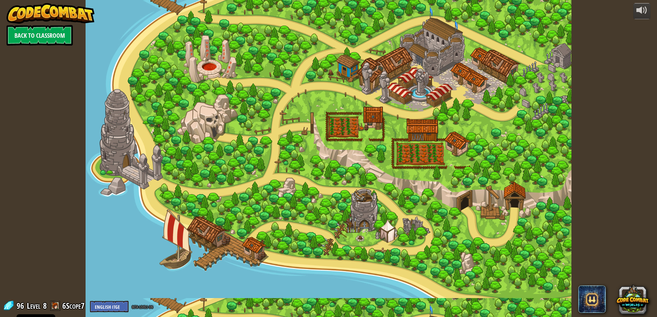
select select "en-[GEOGRAPHIC_DATA]"
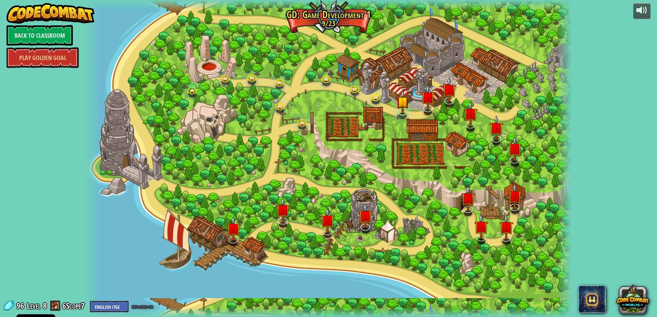
select select "en-[GEOGRAPHIC_DATA]"
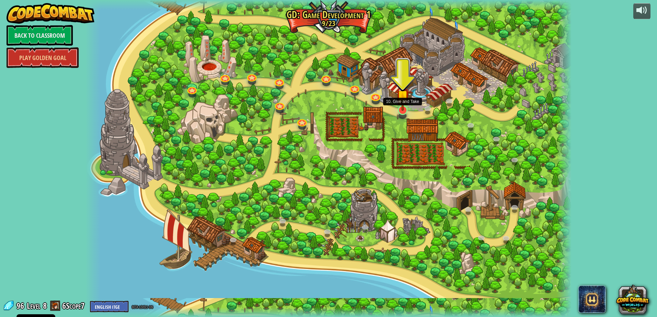
click at [399, 102] on img at bounding box center [402, 96] width 13 height 30
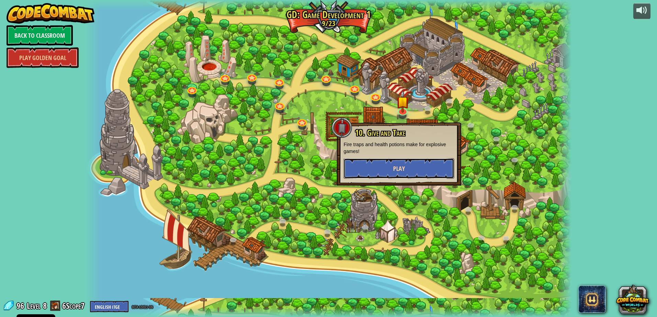
click at [425, 171] on button "Play" at bounding box center [399, 168] width 111 height 21
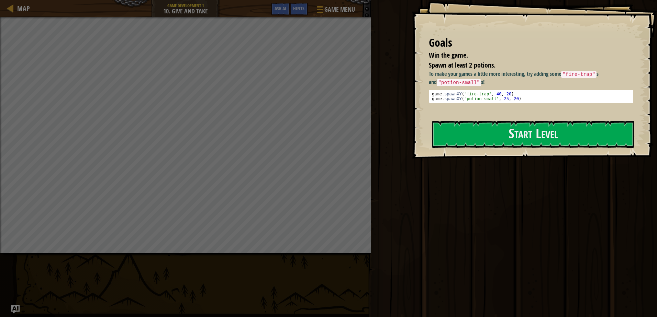
click at [473, 119] on div "Goals Win the game. Spawn at least 2 potions. To make your games a little more …" at bounding box center [534, 79] width 245 height 159
drag, startPoint x: 516, startPoint y: 96, endPoint x: 513, endPoint y: 99, distance: 4.4
click at [513, 99] on div "game . spawnXY ( "fire-trap" , 40 , 20 ) game . spawnXY ( "potion-small" , 25 ,…" at bounding box center [534, 101] width 206 height 19
click at [512, 99] on div "game . spawnXY ( "fire-trap" , 40 , 20 ) game . spawnXY ( "potion-small" , 25 ,…" at bounding box center [534, 97] width 206 height 10
type textarea "game.spawnXY("potion-small", 25, 20)"
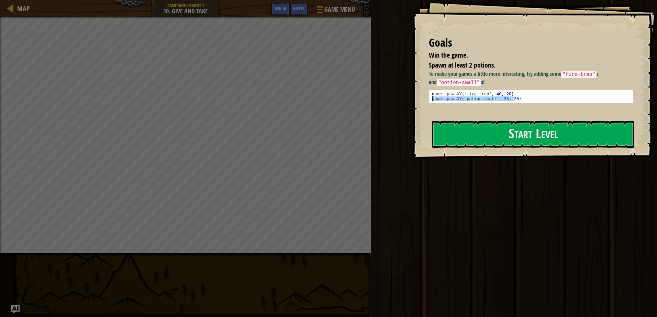
drag, startPoint x: 515, startPoint y: 98, endPoint x: 424, endPoint y: 101, distance: 90.7
click at [424, 101] on div "Goals Win the game. Spawn at least 2 potions. To make your games a little more …" at bounding box center [534, 79] width 245 height 159
click at [489, 131] on button "Start Level" at bounding box center [533, 134] width 202 height 27
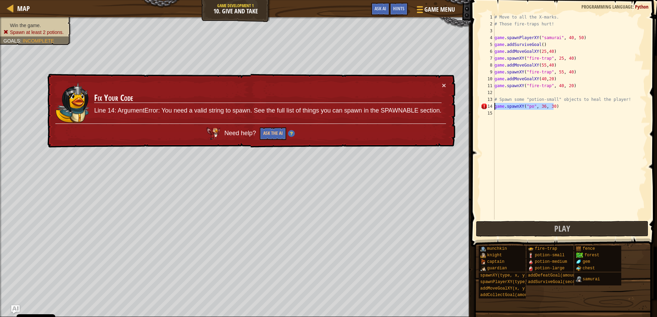
drag, startPoint x: 554, startPoint y: 106, endPoint x: 488, endPoint y: 105, distance: 66.0
click at [488, 105] on div "1 2 3 4 5 6 7 8 9 10 11 12 13 14 15 # Move to all the X-marks. # Those fire-tra…" at bounding box center [562, 117] width 167 height 206
type textarea "game.spawnXY("po", 36, 30)"
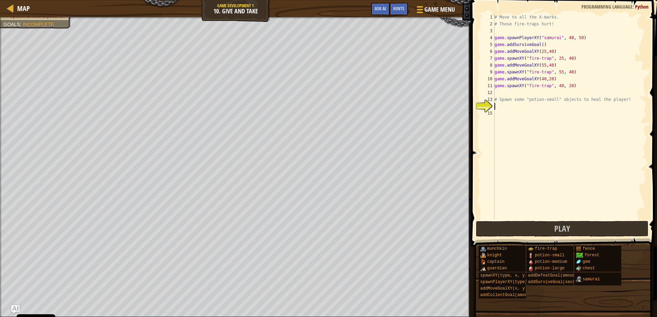
type textarea "game.spawnXY("potion-small", 25, 20)"
click at [506, 112] on div "# Move to all the X-marks. # Those fire-traps hurt! game . spawnPlayerXY ( "sam…" at bounding box center [570, 124] width 154 height 220
click at [543, 228] on button "Play" at bounding box center [562, 229] width 172 height 16
click at [573, 113] on div "# Move to all the X-marks. # Those fire-traps hurt! game . spawnPlayerXY ( "sam…" at bounding box center [570, 124] width 154 height 220
type textarea "game.spawnXY("potion-small", 25, 45)"
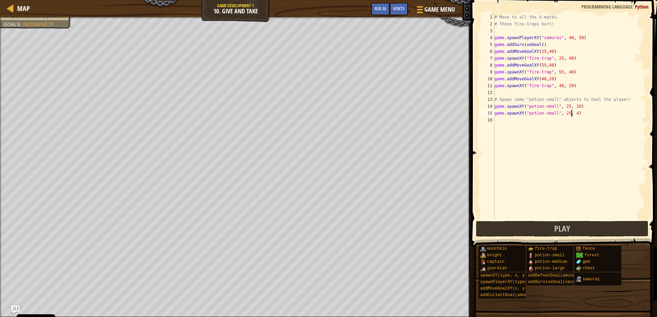
scroll to position [3, 7]
click at [569, 118] on div "# Move to all the X-marks. # Those fire-traps hurt! game . spawnPlayerXY ( "sam…" at bounding box center [570, 124] width 154 height 220
paste textarea "game.spawnXY("potion-small", 25, 20)"
click at [564, 121] on div "# Move to all the X-marks. # Those fire-traps hurt! game . spawnPlayerXY ( "sam…" at bounding box center [570, 124] width 154 height 220
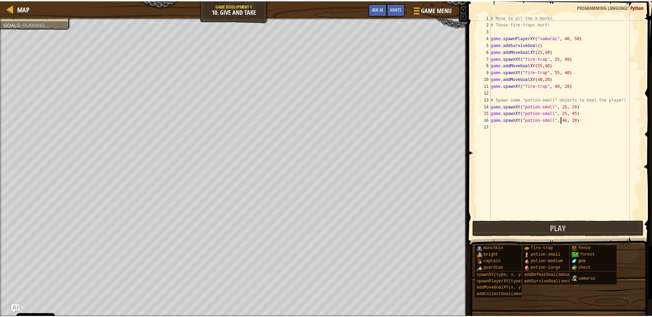
scroll to position [3, 6]
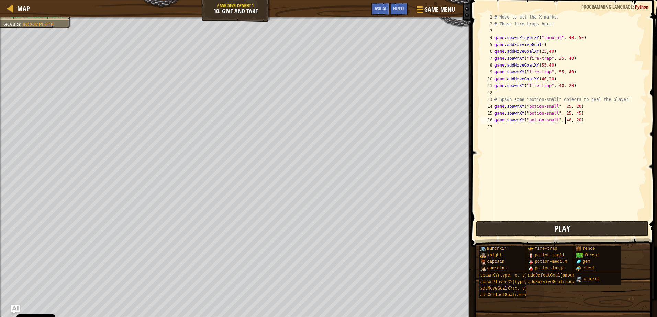
type textarea "game.spawnXY("potion-small", 46, 20)"
click at [539, 230] on button "Play" at bounding box center [562, 229] width 172 height 16
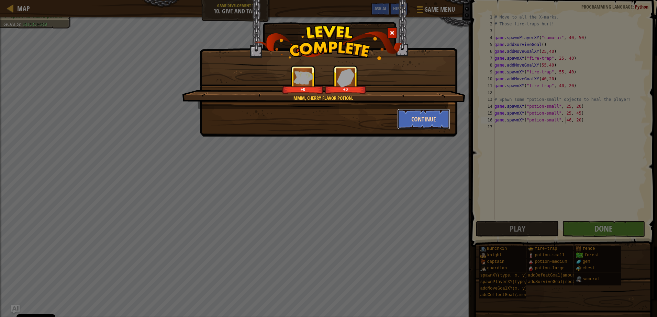
click at [417, 115] on button "Continue" at bounding box center [423, 119] width 53 height 21
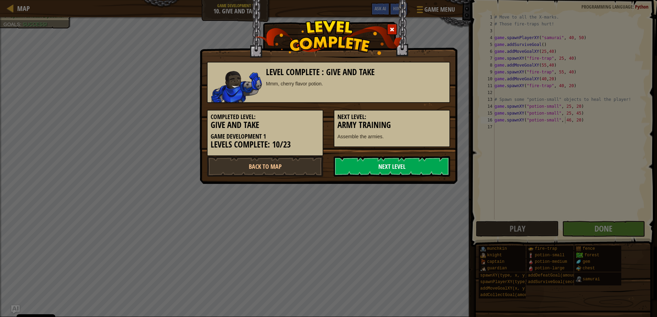
click at [361, 161] on link "Next Level" at bounding box center [392, 166] width 116 height 21
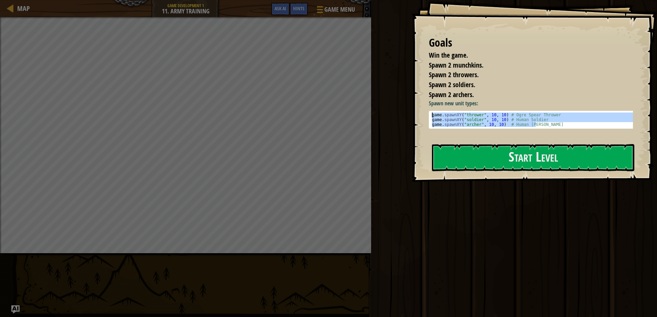
drag, startPoint x: 548, startPoint y: 123, endPoint x: 422, endPoint y: 115, distance: 127.0
click at [422, 115] on div "Goals Win the game. Spawn 2 munchkins. Spawn 2 throwers. Spawn 2 soldiers. Spaw…" at bounding box center [534, 91] width 245 height 182
type textarea "game.spawnXY("thrower", 10, 10) # Ogre Spear Thrower game.spawnXY("soldier", 10…"
click at [441, 188] on div at bounding box center [533, 185] width 202 height 15
click at [474, 152] on button "Start Level" at bounding box center [533, 157] width 202 height 27
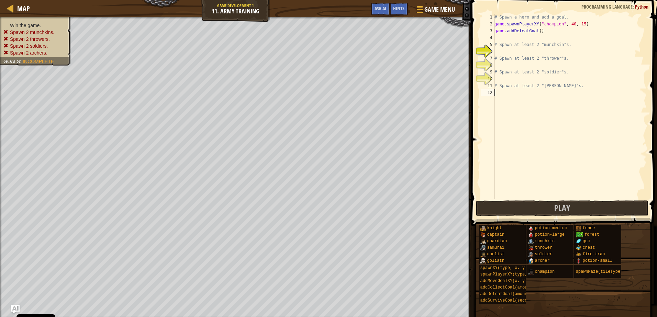
click at [508, 96] on div "# Spawn a hero and add a goal. game . spawnPlayerXY ( "champion" , 40 , 15 ) ga…" at bounding box center [570, 113] width 154 height 199
type textarea "game.spawnXY("[PERSON_NAME]", 10, 10) # Human [PERSON_NAME]"
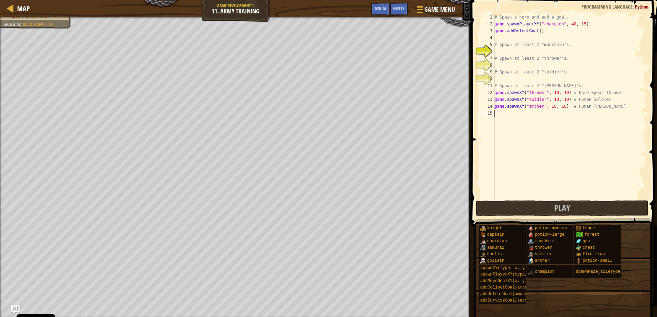
click at [592, 117] on div "# Spawn a hero and add a goal. game . spawnPlayerXY ( "champion" , 40 , 15 ) ga…" at bounding box center [570, 113] width 154 height 199
type textarea "game.spawnXY("[PERSON_NAME]", 10, 10) # Human [PERSON_NAME]"
click at [580, 197] on div "# Spawn a hero and add a goal. game . spawnPlayerXY ( "champion" , 40 , 15 ) ga…" at bounding box center [570, 113] width 154 height 199
click at [575, 207] on button "Play" at bounding box center [562, 209] width 172 height 16
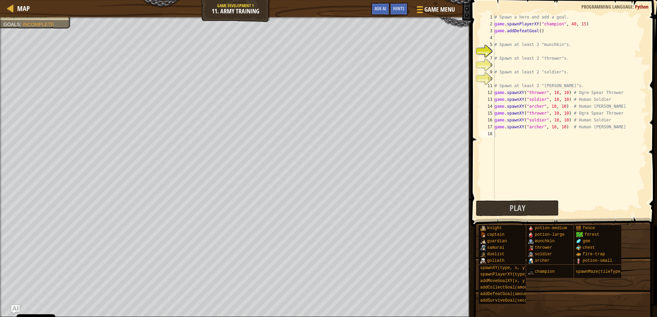
click at [2, 273] on div "Win the game. Spawn 2 munchkins. Spawn 2 throwers. Spawn 2 soldiers. Spawn 2 ar…" at bounding box center [235, 167] width 471 height 300
click at [537, 210] on button "Play" at bounding box center [517, 209] width 83 height 16
drag, startPoint x: 613, startPoint y: 132, endPoint x: 510, endPoint y: 135, distance: 102.8
click at [510, 135] on div "# Spawn a hero and add a goal. game . spawnPlayerXY ( "champion" , 40 , 15 ) ga…" at bounding box center [570, 113] width 154 height 199
click at [591, 125] on div "# Spawn a hero and add a goal. game . spawnPlayerXY ( "champion" , 40 , 15 ) ga…" at bounding box center [570, 113] width 154 height 199
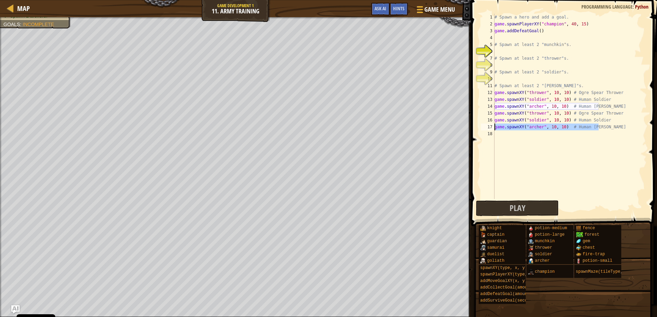
drag, startPoint x: 603, startPoint y: 128, endPoint x: 492, endPoint y: 129, distance: 111.3
click at [492, 129] on div "game.spawnXY("[PERSON_NAME]", 10, 10) # Human [PERSON_NAME] 1 2 3 4 5 6 7 8 9 1…" at bounding box center [562, 107] width 167 height 186
type textarea "# Spawn at least 2 "[PERSON_NAME]"s."
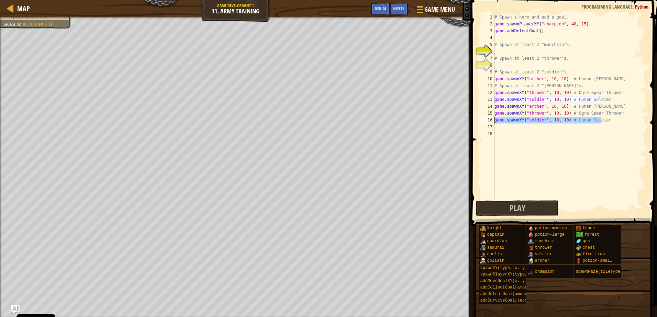
drag, startPoint x: 606, startPoint y: 121, endPoint x: 490, endPoint y: 122, distance: 116.8
click at [490, 122] on div "game.spawnXY("[PERSON_NAME]", 10, 10) # Human [PERSON_NAME] 1 2 3 4 5 6 7 8 9 1…" at bounding box center [562, 107] width 167 height 186
type textarea "# Spawn at least 2 "soldier"s."
type textarea "# Spawn at least 2 "thrower"s."
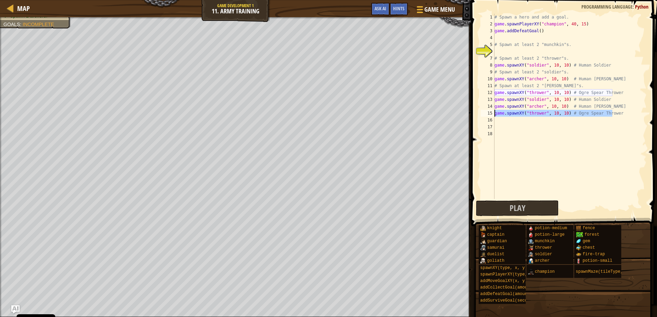
drag, startPoint x: 633, startPoint y: 115, endPoint x: 491, endPoint y: 113, distance: 141.6
click at [491, 113] on div "game.spawnXY("soldier", 10, 10) # Human Soldier 1 2 3 4 5 6 7 8 9 10 11 12 13 1…" at bounding box center [562, 107] width 167 height 186
type textarea "# Spawn at least 2 "thrower"s."
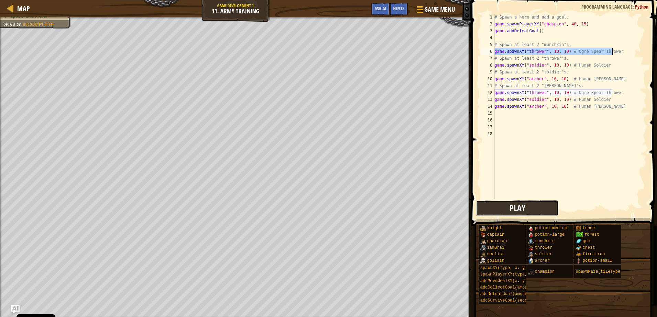
click at [527, 204] on button "Play" at bounding box center [517, 209] width 83 height 16
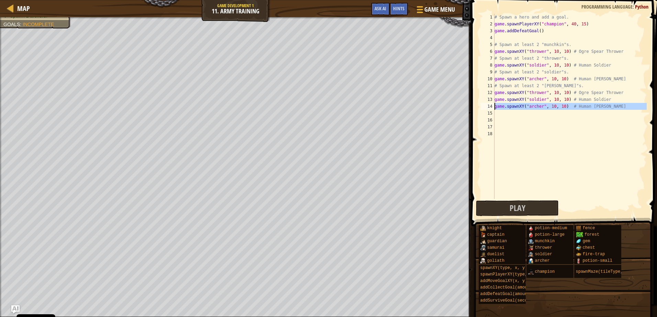
drag, startPoint x: 614, startPoint y: 110, endPoint x: 494, endPoint y: 108, distance: 120.3
click at [494, 108] on div "game.spawnXY("thrower", 10, 10) # Ogre Spear Thrower 1 2 3 4 5 6 7 8 9 10 11 12…" at bounding box center [562, 107] width 167 height 186
type textarea "game.spawnXY("[PERSON_NAME]", 10, 10) # Human [PERSON_NAME]"
click at [505, 116] on div "# Spawn a hero and add a goal. game . spawnPlayerXY ( "champion" , 40 , 15 ) ga…" at bounding box center [570, 107] width 154 height 186
paste textarea "game.spawnXY("[PERSON_NAME]", 10, 10) # Human [PERSON_NAME]"
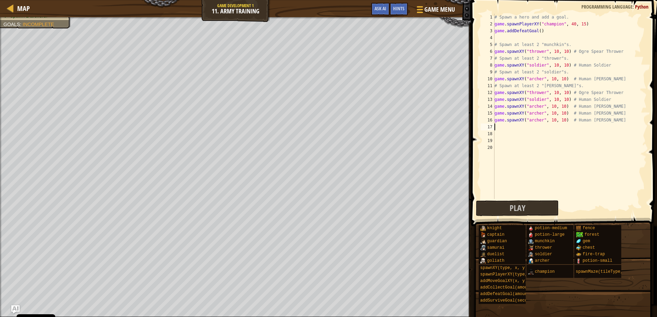
click at [538, 121] on div "# Spawn a hero and add a goal. game . spawnPlayerXY ( "champion" , 40 , 15 ) ga…" at bounding box center [570, 113] width 154 height 199
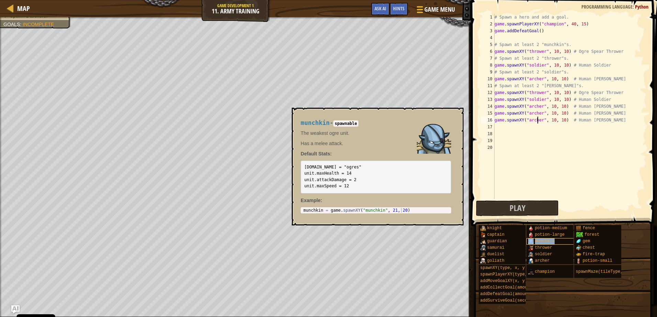
click at [554, 243] on div "munchkin" at bounding box center [559, 241] width 66 height 7
drag, startPoint x: 327, startPoint y: 121, endPoint x: 300, endPoint y: 123, distance: 27.6
click at [300, 123] on div "munchkin - spawnable The weakest ogre unit. Has a melee attack. Default Stats: …" at bounding box center [376, 166] width 160 height 107
copy span "munchkin"
click at [541, 118] on div "# Spawn a hero and add a goal. game . spawnPlayerXY ( "champion" , 40 , 15 ) ga…" at bounding box center [570, 113] width 154 height 199
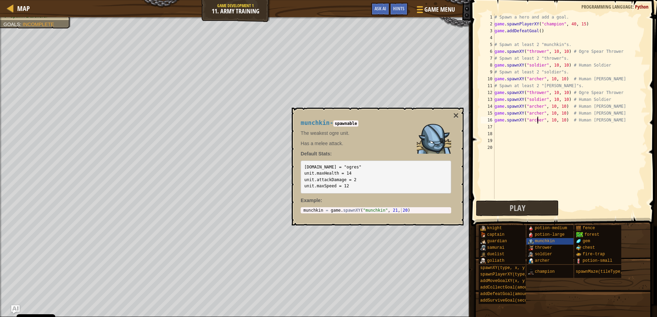
click at [537, 123] on div "# Spawn a hero and add a goal. game . spawnPlayerXY ( "champion" , 40 , 15 ) ga…" at bounding box center [570, 113] width 154 height 199
click at [538, 122] on div "# Spawn a hero and add a goal. game . spawnPlayerXY ( "champion" , 40 , 15 ) ga…" at bounding box center [570, 113] width 154 height 199
click at [540, 122] on div "# Spawn a hero and add a goal. game . spawnPlayerXY ( "champion" , 40 , 15 ) ga…" at bounding box center [570, 113] width 154 height 199
drag, startPoint x: 539, startPoint y: 122, endPoint x: 526, endPoint y: 120, distance: 13.2
click at [526, 120] on div "# Spawn a hero and add a goal. game . spawnPlayerXY ( "champion" , 40 , 15 ) ga…" at bounding box center [570, 113] width 154 height 199
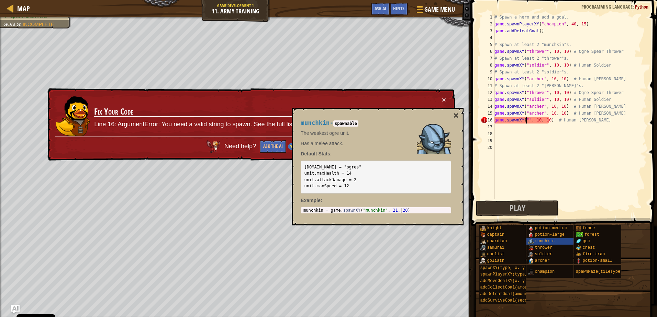
paste textarea "munchkin"
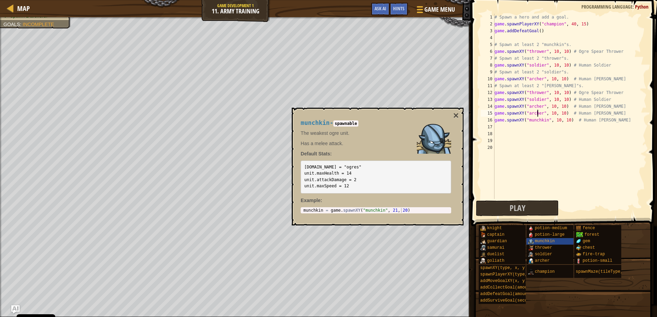
click at [536, 115] on div "# Spawn a hero and add a goal. game . spawnPlayerXY ( "champion" , 40 , 15 ) ga…" at bounding box center [570, 113] width 154 height 199
drag, startPoint x: 539, startPoint y: 114, endPoint x: 526, endPoint y: 116, distance: 12.4
click at [526, 116] on div "# Spawn a hero and add a goal. game . spawnPlayerXY ( "champion" , 40 , 15 ) ga…" at bounding box center [570, 113] width 154 height 199
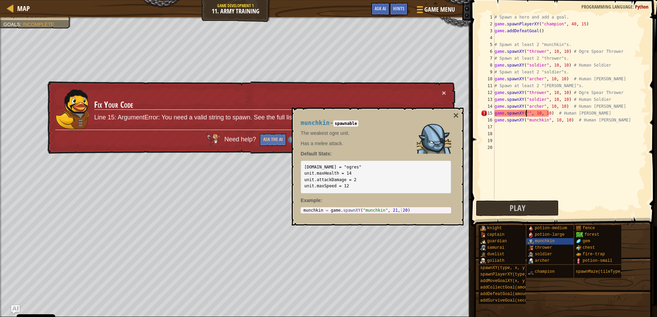
paste textarea "munchkin"
type textarea "game.spawnXY("munchkin", 10, 10) # Human [PERSON_NAME]"
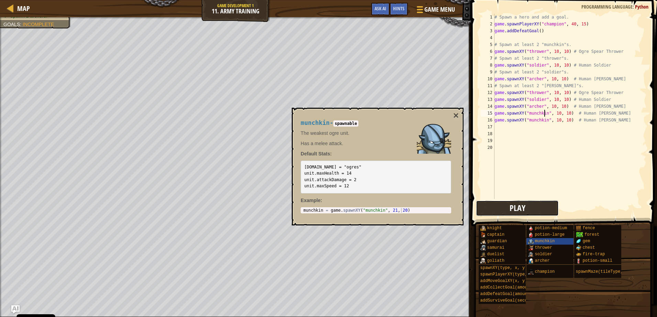
click at [524, 210] on span "Play" at bounding box center [518, 208] width 16 height 11
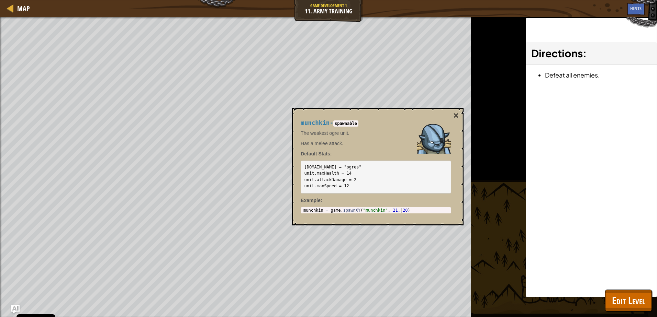
click at [450, 112] on div "munchkin - spawnable The weakest ogre unit. Has a melee attack. Default Stats: …" at bounding box center [378, 167] width 172 height 118
click at [454, 120] on button "×" at bounding box center [455, 116] width 5 height 10
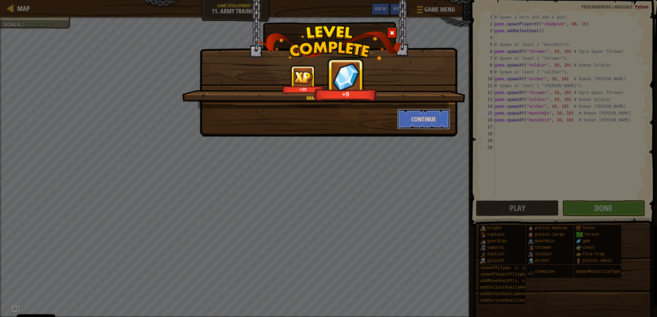
click at [419, 121] on button "Continue" at bounding box center [423, 119] width 53 height 21
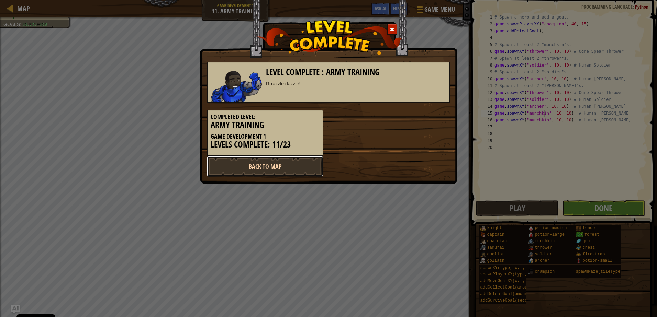
click at [316, 172] on link "Back to Map" at bounding box center [265, 166] width 116 height 21
select select "en-[GEOGRAPHIC_DATA]"
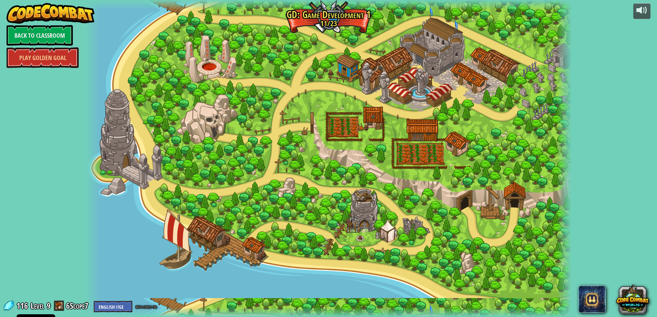
select select "en-[GEOGRAPHIC_DATA]"
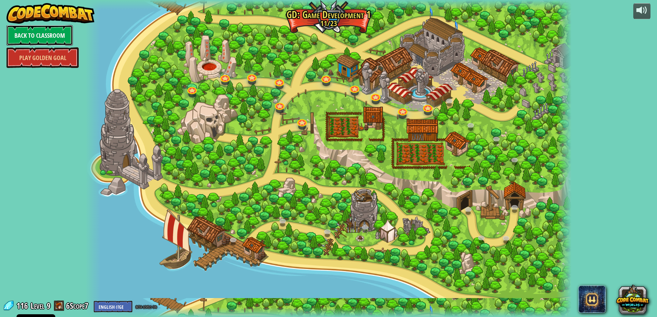
click at [62, 39] on link "Back to Classroom" at bounding box center [40, 35] width 66 height 21
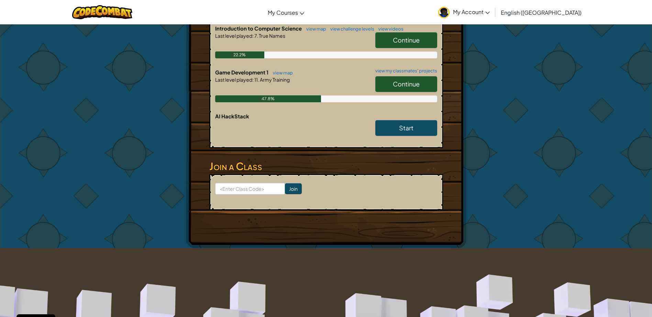
scroll to position [69, 0]
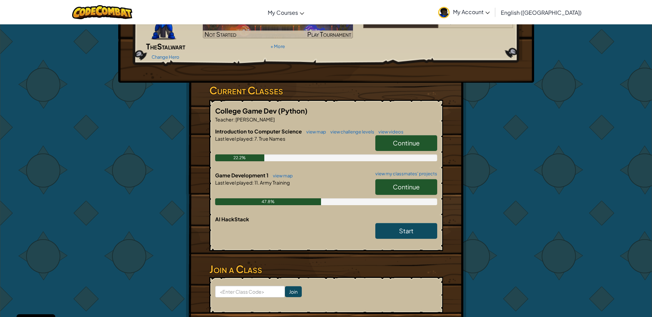
click at [415, 136] on link "Continue" at bounding box center [406, 143] width 62 height 16
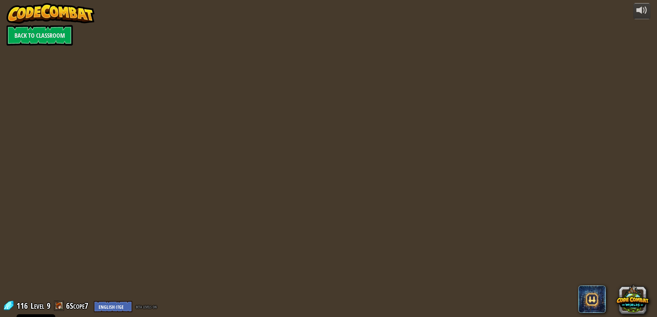
select select "en-[GEOGRAPHIC_DATA]"
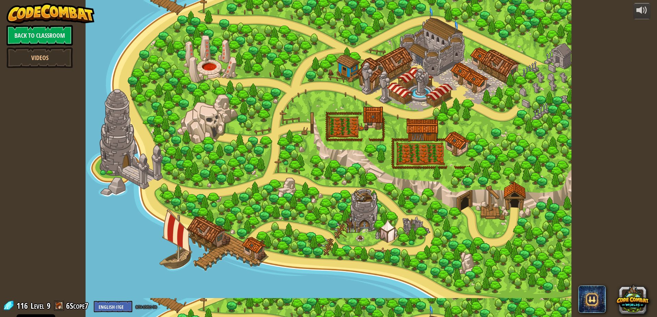
select select "en-[GEOGRAPHIC_DATA]"
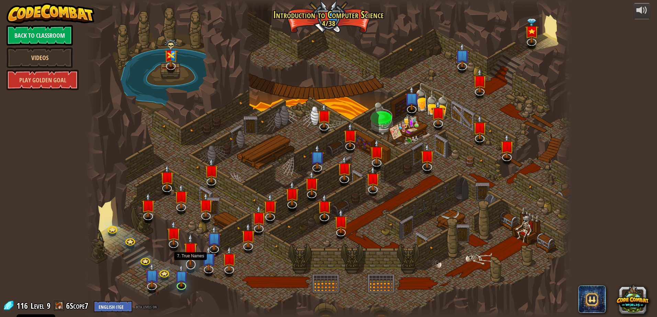
select select "en-[GEOGRAPHIC_DATA]"
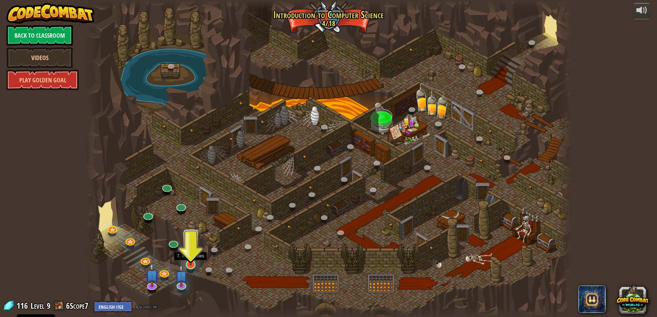
click at [189, 260] on img at bounding box center [190, 251] width 13 height 30
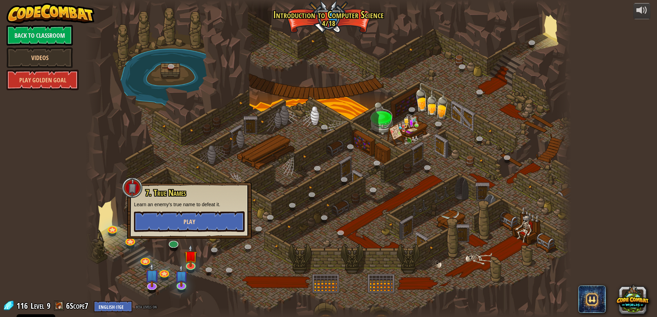
drag, startPoint x: 195, startPoint y: 212, endPoint x: 198, endPoint y: 218, distance: 6.5
click at [197, 214] on div "7. True Names Learn an enemy's true name to defeat it. Play" at bounding box center [189, 211] width 111 height 44
click at [198, 218] on button "Play" at bounding box center [189, 222] width 111 height 21
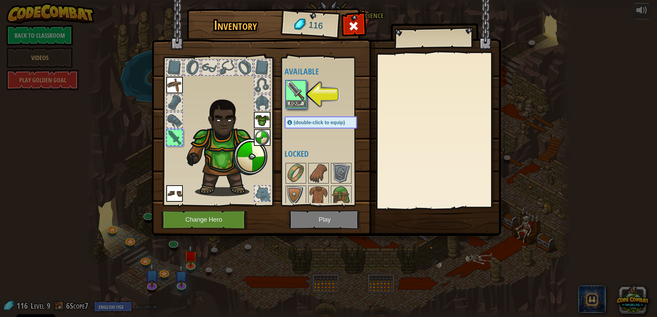
click at [304, 84] on img at bounding box center [295, 90] width 19 height 19
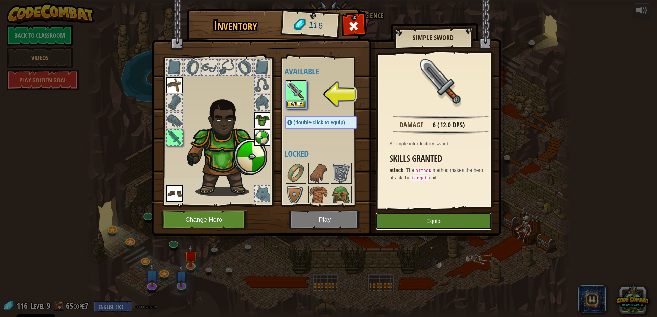
click at [438, 218] on button "Equip" at bounding box center [434, 221] width 116 height 17
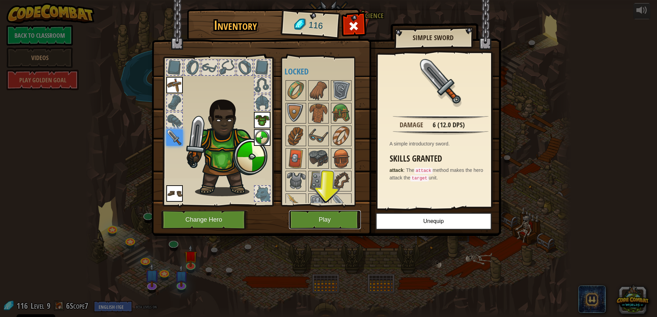
click at [325, 221] on button "Play" at bounding box center [325, 220] width 72 height 19
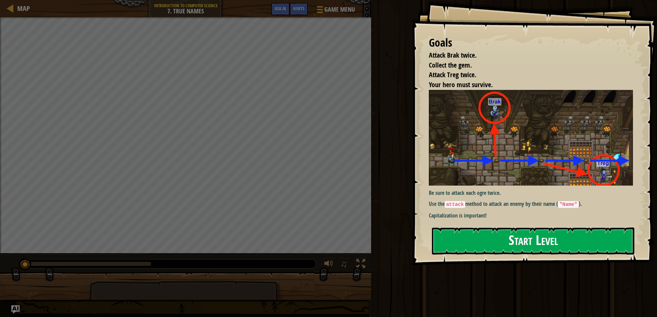
click at [596, 229] on button "Start Level" at bounding box center [533, 241] width 202 height 27
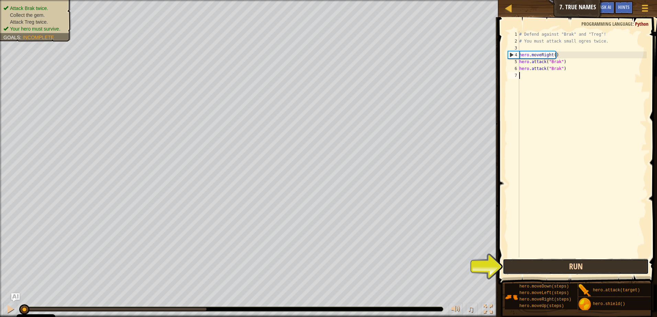
click at [597, 269] on button "Run" at bounding box center [576, 267] width 146 height 16
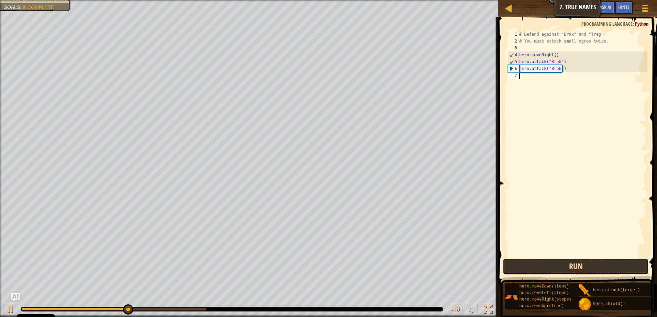
click at [611, 266] on button "Run" at bounding box center [576, 267] width 146 height 16
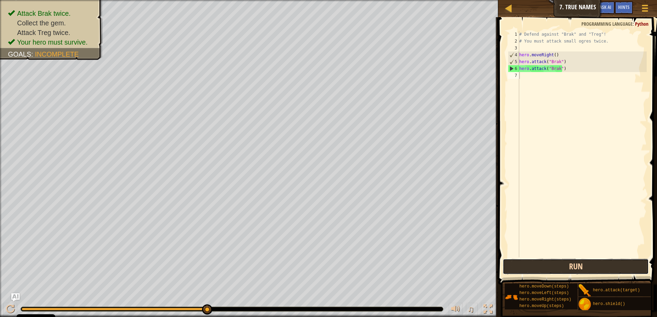
click at [523, 266] on button "Run" at bounding box center [576, 267] width 146 height 16
click at [524, 78] on div "# Defend against "Brak" and "Treg"! # You must attack small ogres twice. hero .…" at bounding box center [582, 151] width 129 height 241
click at [564, 58] on div "# Defend against "Brak" and "Treg"! # You must attack small ogres twice. hero .…" at bounding box center [582, 151] width 129 height 241
type textarea "hero.moveRight()"
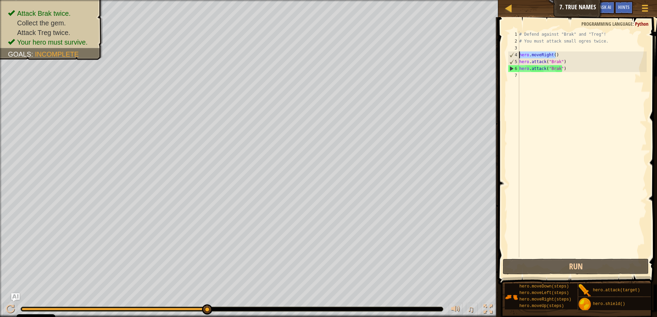
drag, startPoint x: 563, startPoint y: 57, endPoint x: 503, endPoint y: 57, distance: 60.8
click at [503, 57] on div "hero.moveRight() 1 2 3 4 5 6 7 # Defend against "Brak" and "Treg"! # You must a…" at bounding box center [576, 165] width 161 height 288
click at [556, 82] on div "# Defend against "Brak" and "Treg"! # You must attack small ogres twice. hero .…" at bounding box center [582, 151] width 129 height 241
paste textarea "hero.moveRight()"
type textarea "hero.moveRight()"
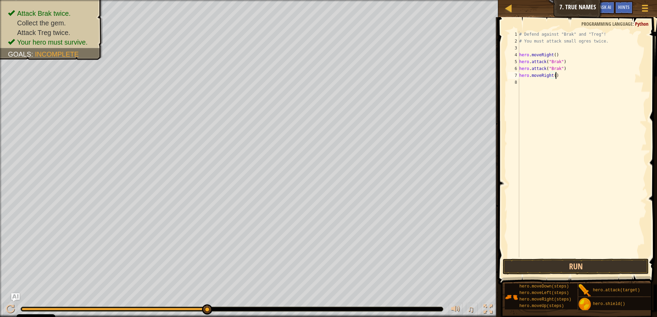
click at [548, 86] on div "# Defend against "Brak" and "Treg"! # You must attack small ogres twice. hero .…" at bounding box center [582, 151] width 129 height 241
paste textarea "hero.moveRight()"
type textarea "hero.moveRight()"
click at [569, 261] on button "Run" at bounding box center [576, 267] width 146 height 16
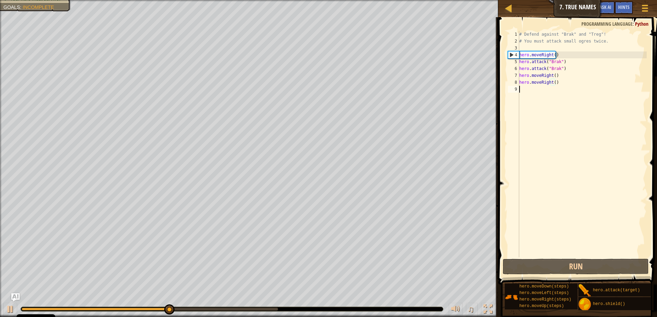
click at [531, 87] on div "# Defend against "Brak" and "Treg"! # You must attack small ogres twice. hero .…" at bounding box center [582, 151] width 129 height 241
drag, startPoint x: 564, startPoint y: 70, endPoint x: 512, endPoint y: 70, distance: 52.6
click at [512, 70] on div "1 2 3 4 5 6 7 8 9 # Defend against "Brak" and "Treg"! # You must attack small o…" at bounding box center [576, 144] width 140 height 227
type textarea "hero.attack("Brak")"
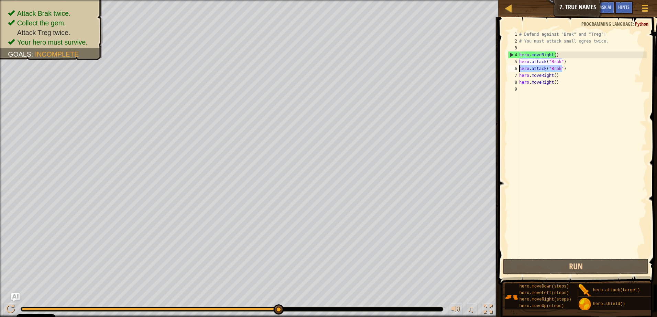
click at [530, 90] on div "# Defend against "Brak" and "Treg"! # You must attack small ogres twice. hero .…" at bounding box center [582, 151] width 129 height 241
paste textarea "hero.attack("Brak")"
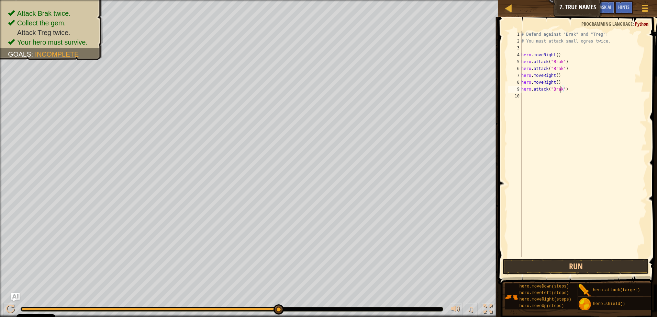
click at [560, 90] on div "# Defend against "Brak" and "Treg"! # You must attack small ogres twice. hero .…" at bounding box center [583, 151] width 127 height 241
type textarea "hero.attack("Treg")"
click at [552, 95] on div "# Defend against "Brak" and "Treg"! # You must attack small ogres twice. hero .…" at bounding box center [583, 151] width 127 height 241
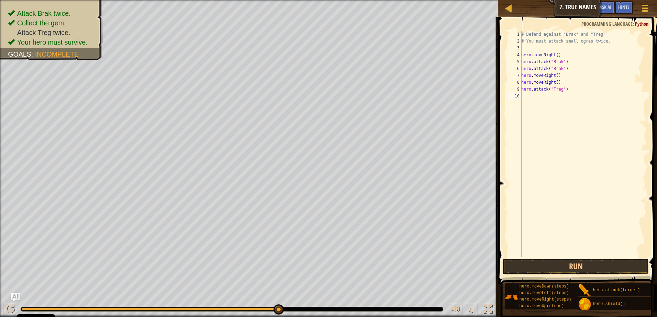
scroll to position [3, 0]
drag, startPoint x: 568, startPoint y: 90, endPoint x: 506, endPoint y: 86, distance: 62.6
click at [506, 86] on div "1 2 3 4 5 6 7 8 9 10 # Defend against "Brak" and "Treg"! # You must attack smal…" at bounding box center [576, 165] width 161 height 288
type textarea "hero.attack("Treg")"
click at [555, 264] on button "Run" at bounding box center [576, 267] width 146 height 16
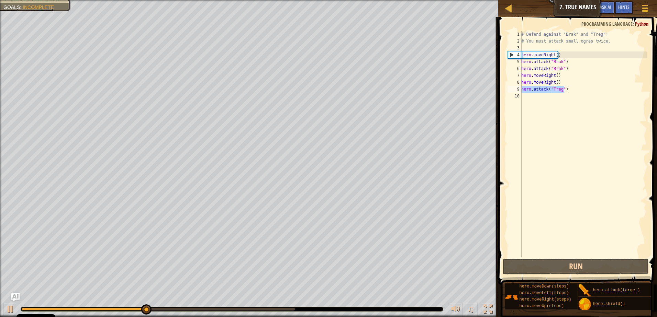
drag, startPoint x: 573, startPoint y: 88, endPoint x: 516, endPoint y: 88, distance: 57.7
click at [516, 88] on div "hero.attack("Treg") 1 2 3 4 5 6 7 8 9 10 # Defend against "Brak" and "Treg"! # …" at bounding box center [576, 144] width 140 height 227
click at [550, 96] on div "# Defend against "Brak" and "Treg"! # You must attack small ogres twice. hero .…" at bounding box center [583, 151] width 127 height 241
paste textarea "hero.attack("Treg")"
type textarea "hero.attack("Treg")"
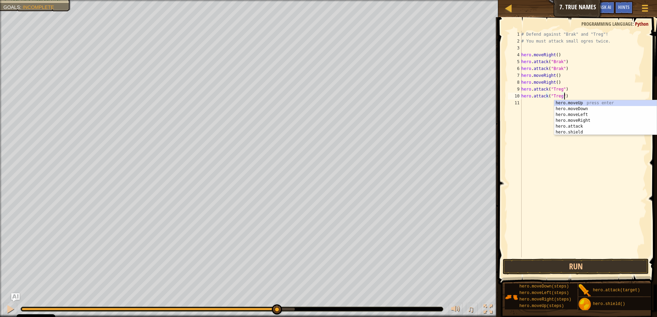
click at [543, 117] on div "# Defend against "Brak" and "Treg"! # You must attack small ogres twice. hero .…" at bounding box center [583, 151] width 127 height 241
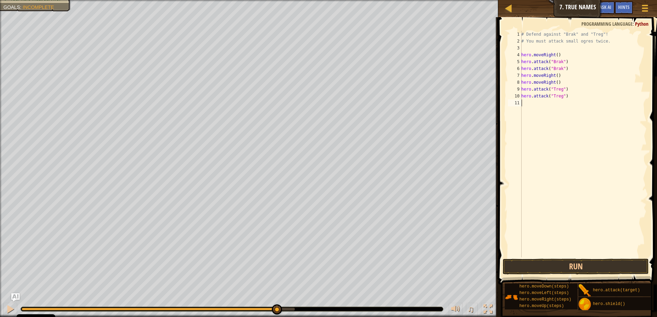
click at [541, 104] on div "# Defend against "Brak" and "Treg"! # You must attack small ogres twice. hero .…" at bounding box center [583, 151] width 127 height 241
type textarea "m"
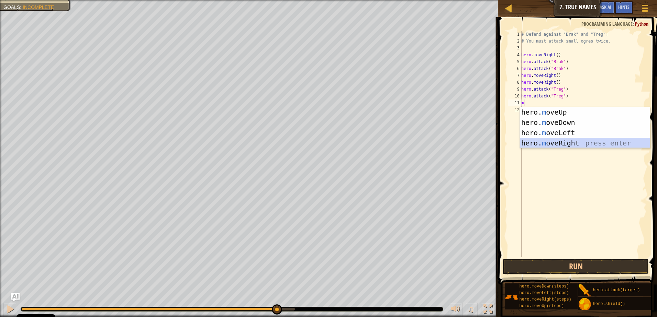
click at [575, 147] on div "hero. m oveUp press enter hero. m oveDown press enter hero. m oveLeft press ent…" at bounding box center [585, 138] width 130 height 62
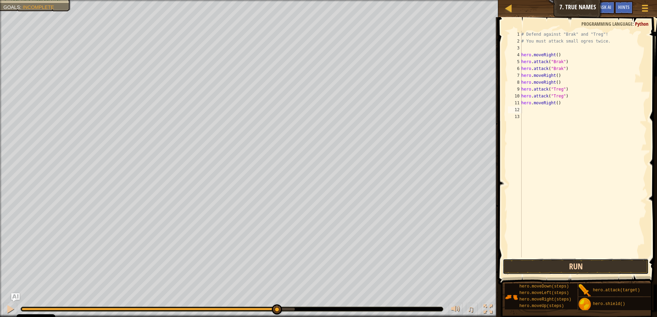
click at [560, 269] on button "Run" at bounding box center [576, 267] width 146 height 16
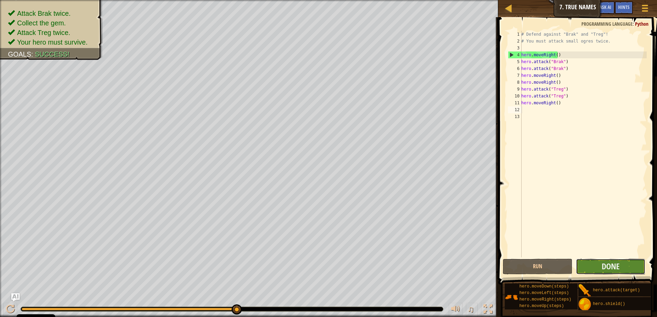
click at [630, 263] on button "Done" at bounding box center [611, 267] width 70 height 16
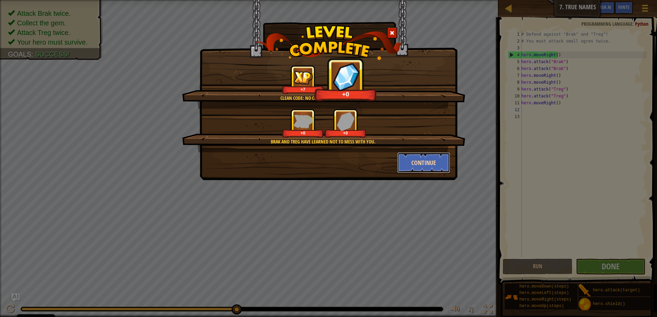
click at [421, 169] on button "Continue" at bounding box center [423, 163] width 53 height 21
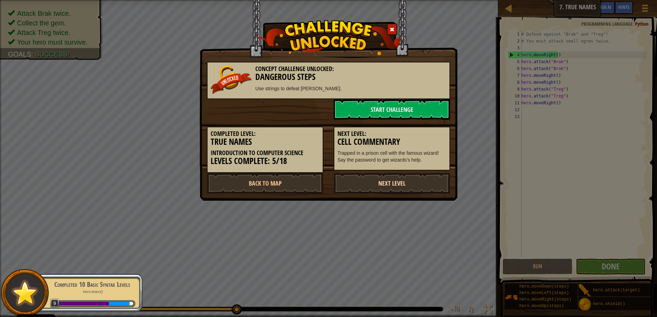
click at [358, 183] on link "Next Level" at bounding box center [392, 183] width 116 height 21
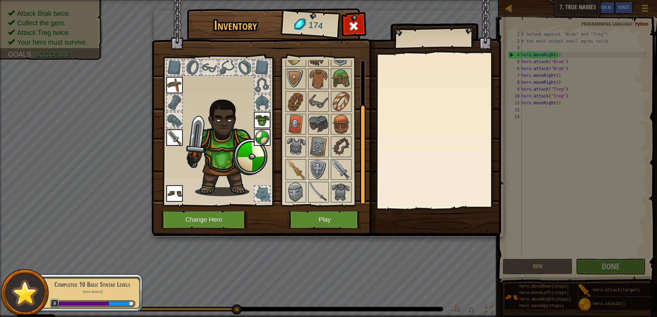
scroll to position [57, 0]
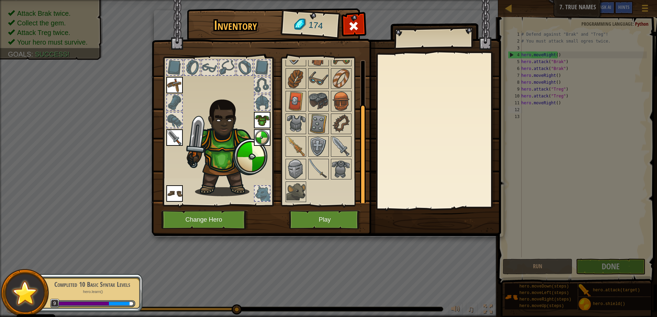
click at [308, 183] on div at bounding box center [327, 112] width 86 height 181
click at [300, 187] on img at bounding box center [295, 191] width 19 height 19
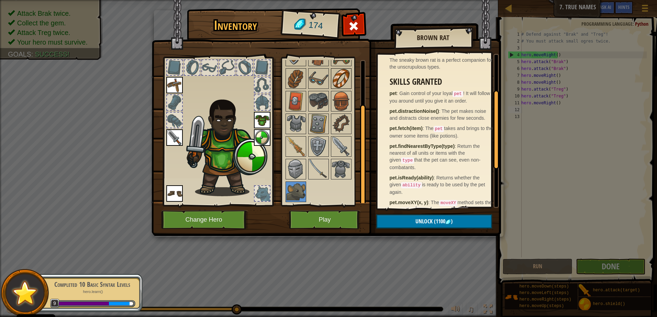
scroll to position [23, 0]
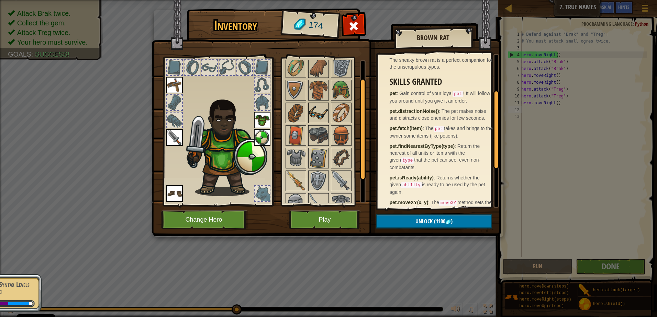
click at [312, 112] on img at bounding box center [318, 112] width 19 height 19
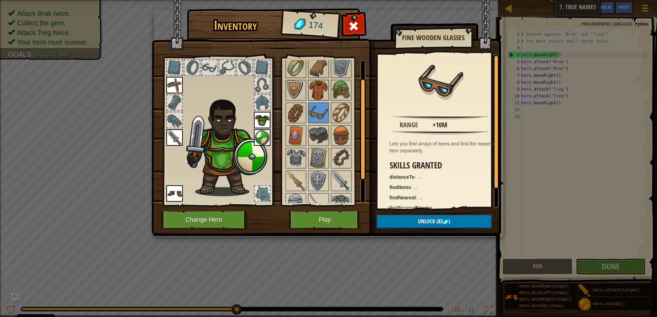
click at [314, 94] on img at bounding box center [318, 90] width 19 height 19
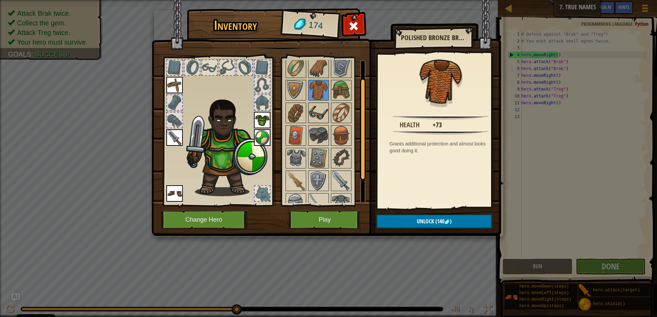
click at [317, 113] on img at bounding box center [318, 112] width 19 height 19
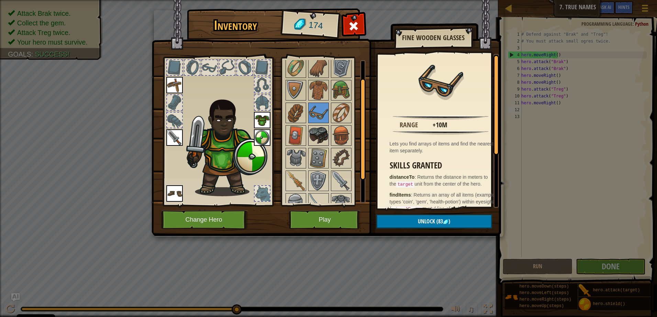
click at [321, 128] on img at bounding box center [318, 135] width 19 height 19
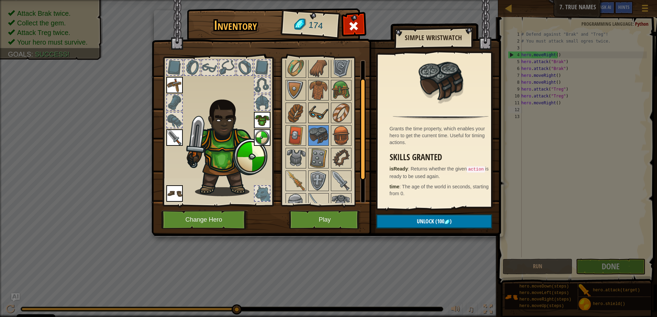
click at [325, 116] on img at bounding box center [318, 112] width 19 height 19
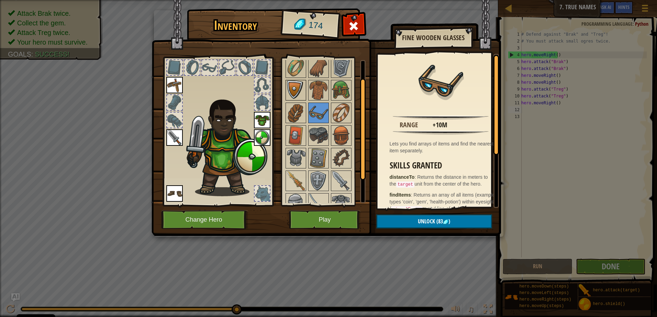
click at [298, 94] on img at bounding box center [295, 90] width 19 height 19
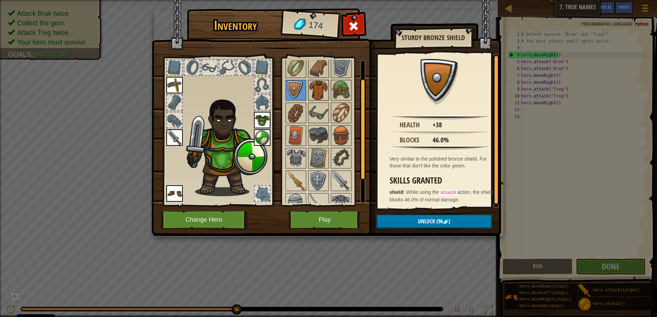
click at [310, 97] on img at bounding box center [318, 90] width 19 height 19
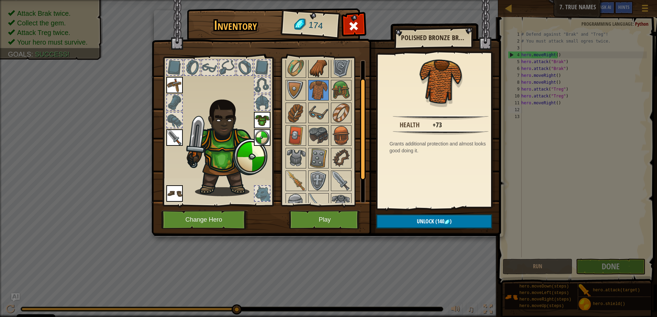
click at [309, 76] on img at bounding box center [318, 67] width 19 height 19
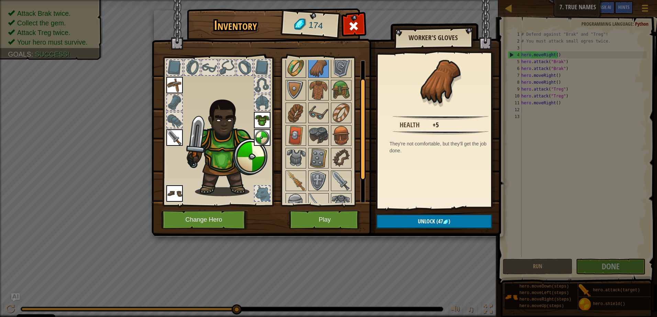
click at [294, 76] on img at bounding box center [295, 67] width 19 height 19
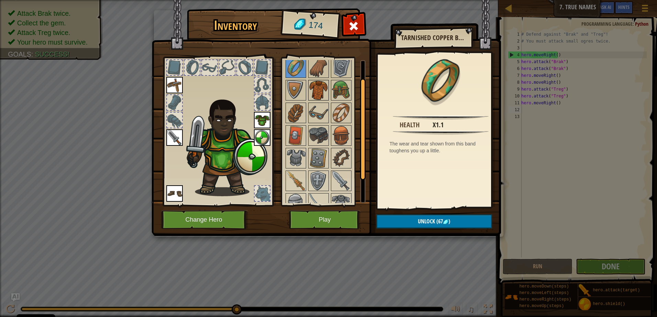
click at [310, 91] on img at bounding box center [318, 90] width 19 height 19
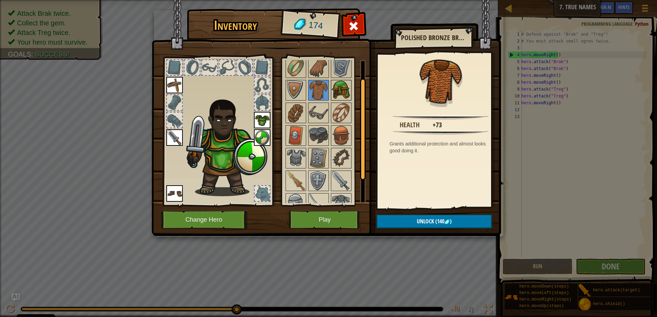
click at [345, 96] on img at bounding box center [341, 90] width 19 height 19
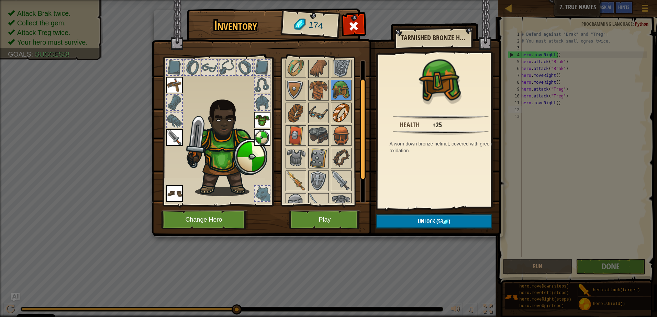
click at [339, 108] on img at bounding box center [341, 112] width 19 height 19
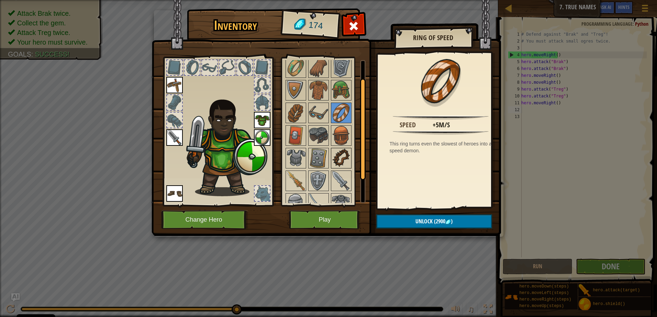
click at [348, 159] on img at bounding box center [341, 158] width 19 height 19
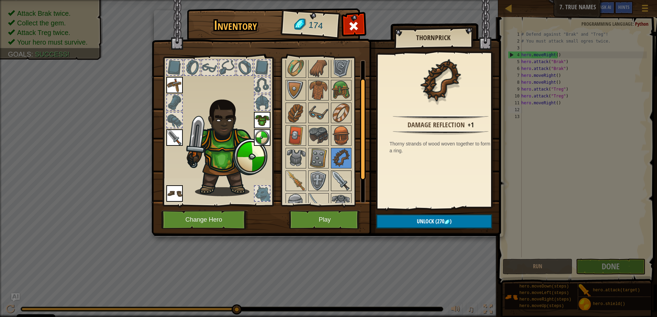
click at [343, 178] on img at bounding box center [341, 180] width 19 height 19
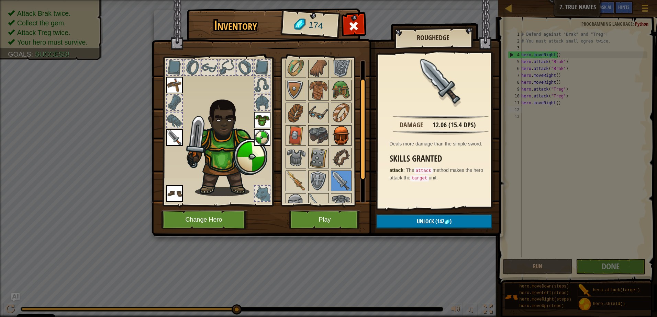
click at [343, 143] on img at bounding box center [341, 135] width 19 height 19
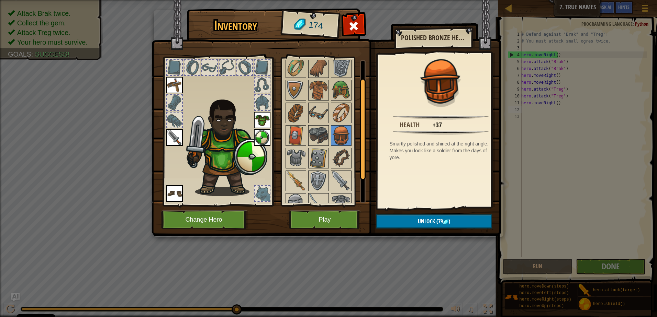
scroll to position [57, 0]
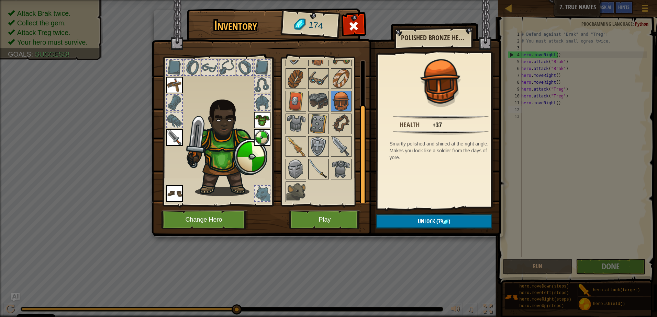
click at [318, 169] on img at bounding box center [318, 169] width 19 height 19
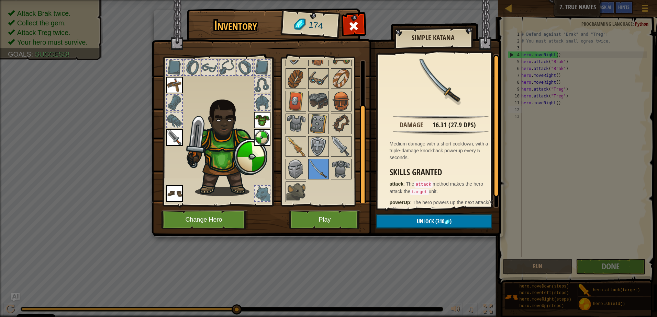
scroll to position [10, 0]
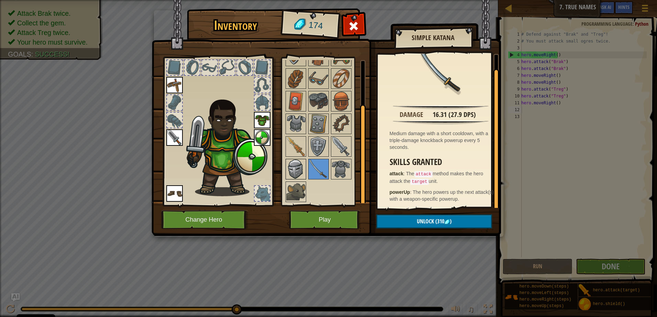
click at [302, 169] on img at bounding box center [295, 169] width 19 height 19
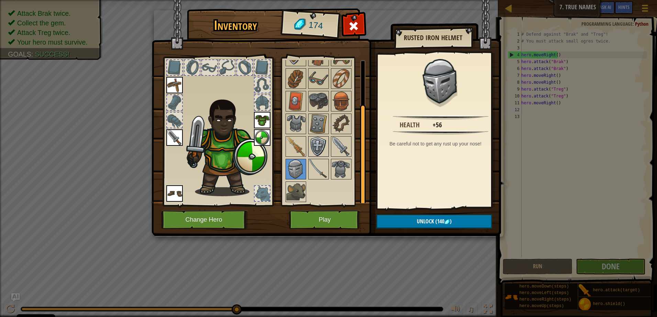
click at [312, 137] on img at bounding box center [318, 146] width 19 height 19
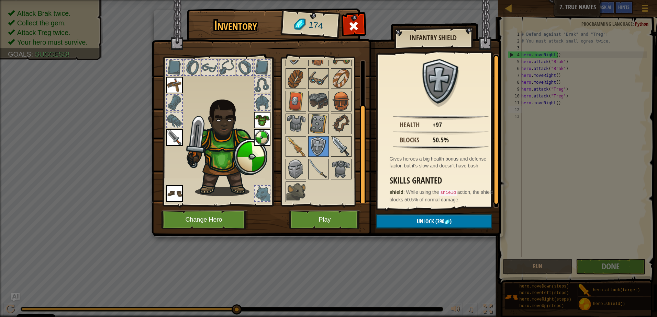
click at [345, 148] on img at bounding box center [341, 146] width 19 height 19
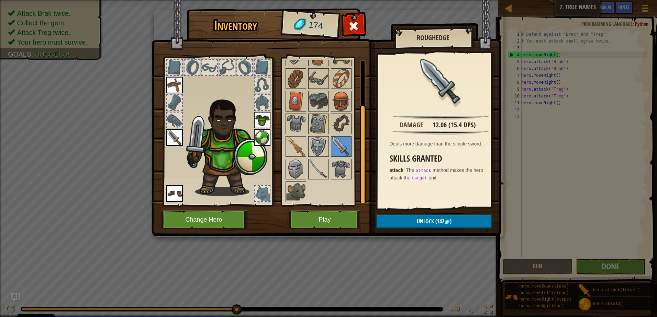
click at [177, 139] on img at bounding box center [174, 138] width 16 height 16
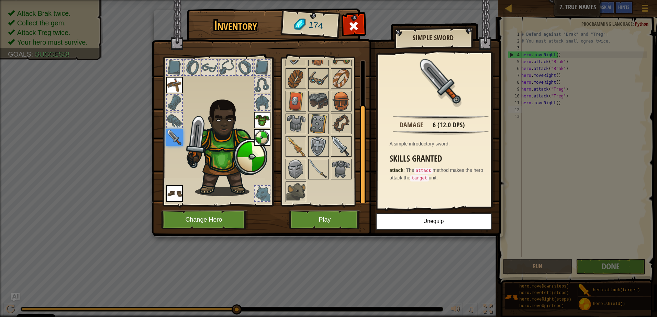
click at [336, 147] on img at bounding box center [341, 146] width 19 height 19
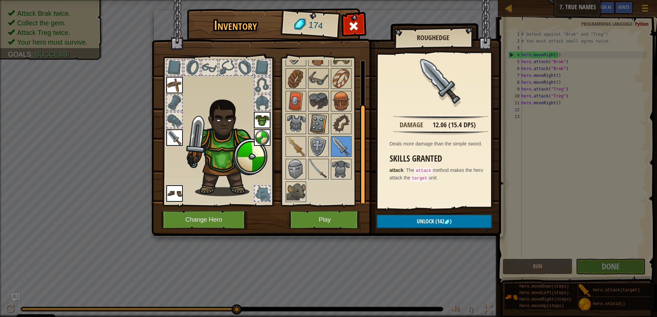
click at [323, 123] on img at bounding box center [318, 123] width 19 height 19
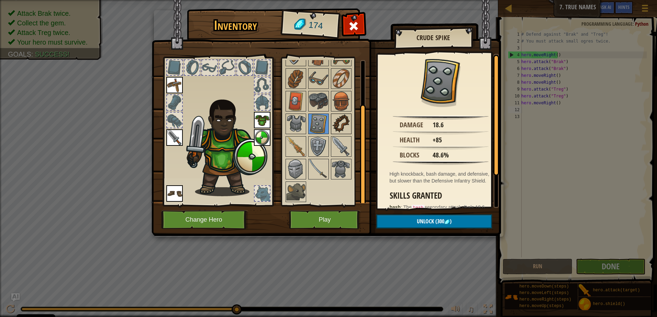
click at [344, 122] on img at bounding box center [341, 123] width 19 height 19
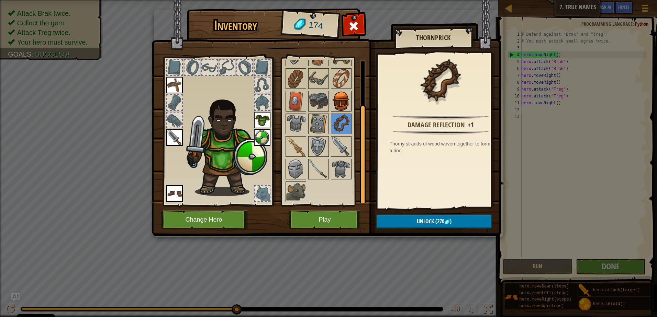
click at [340, 103] on img at bounding box center [341, 101] width 19 height 19
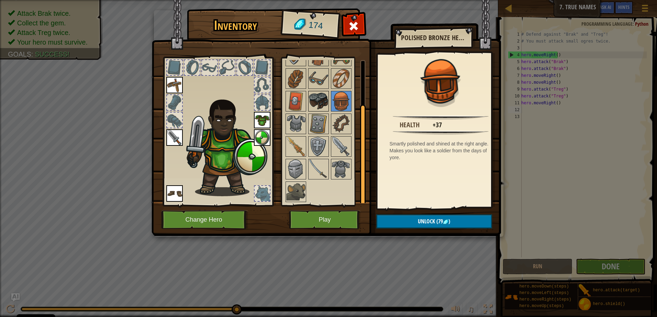
click at [326, 107] on img at bounding box center [318, 101] width 19 height 19
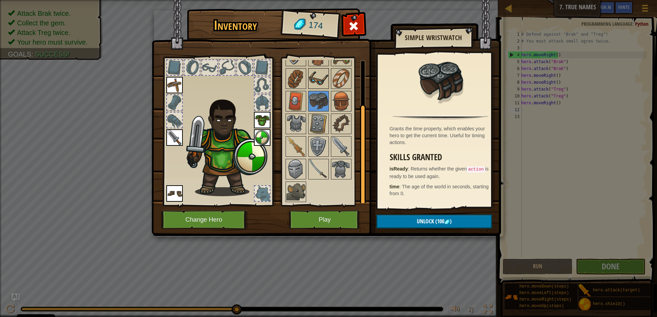
click at [322, 81] on img at bounding box center [318, 78] width 19 height 19
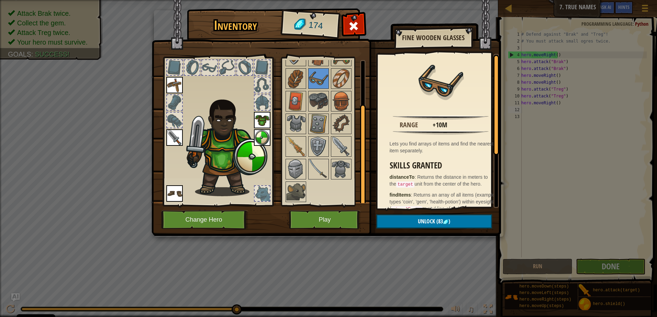
click at [353, 82] on div at bounding box center [327, 112] width 86 height 181
click at [426, 220] on span "Unlock" at bounding box center [426, 222] width 17 height 8
click at [429, 220] on button "Confirm" at bounding box center [434, 222] width 116 height 14
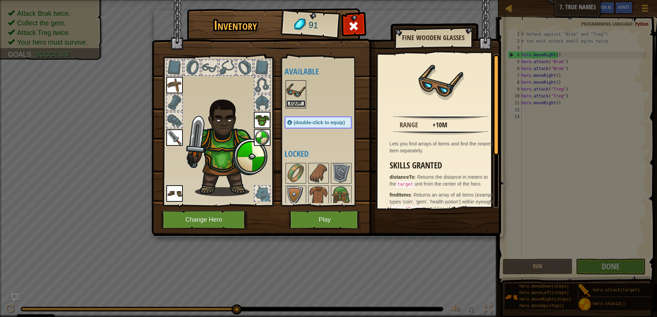
click at [294, 103] on button "Equip" at bounding box center [295, 103] width 19 height 7
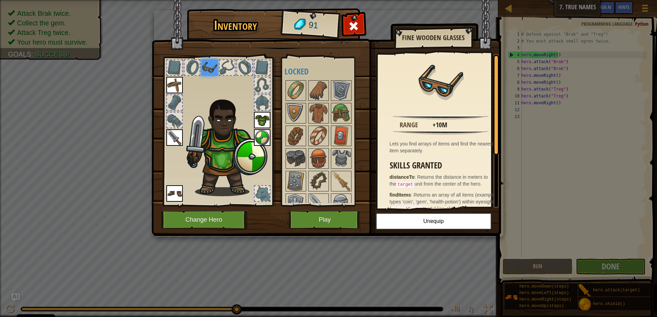
click at [309, 207] on img at bounding box center [326, 111] width 349 height 249
click at [214, 66] on img at bounding box center [209, 67] width 16 height 16
click at [343, 215] on button "Play" at bounding box center [325, 220] width 72 height 19
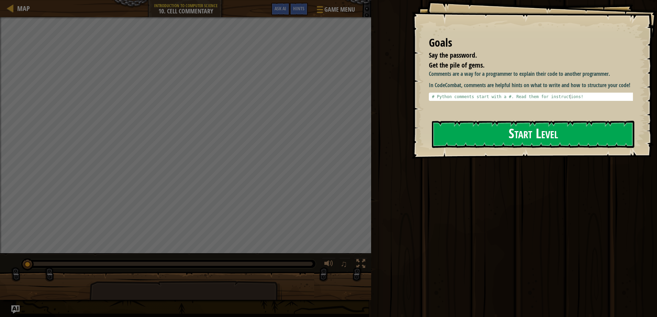
click at [453, 130] on button "Start Level" at bounding box center [533, 134] width 202 height 27
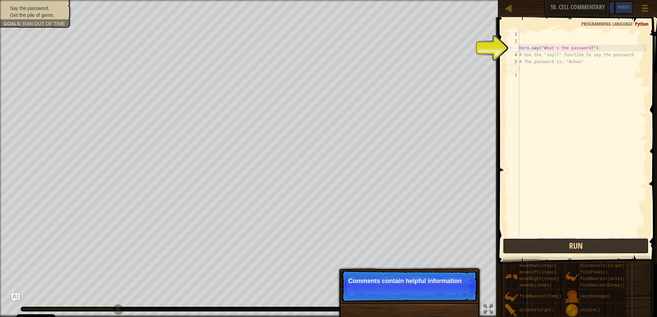
click at [600, 245] on button "Run" at bounding box center [576, 246] width 146 height 16
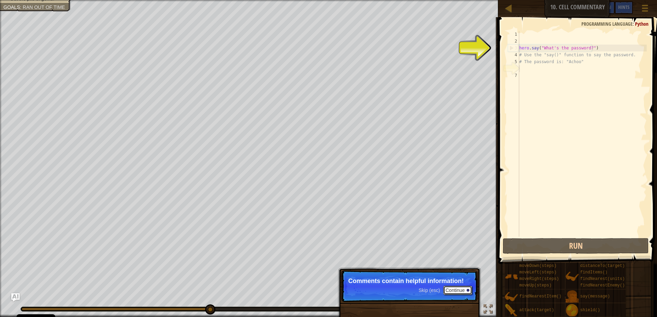
click at [460, 290] on button "Continue" at bounding box center [457, 290] width 29 height 9
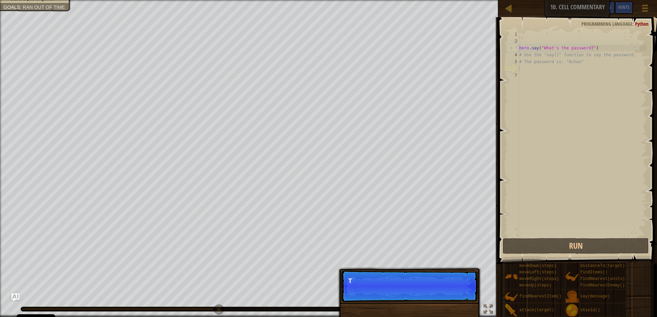
scroll to position [3, 0]
drag, startPoint x: 373, startPoint y: 271, endPoint x: 372, endPoint y: 278, distance: 6.7
click at [371, 275] on p "Skip (esc) Continue This one contains the" at bounding box center [409, 287] width 136 height 32
drag, startPoint x: 376, startPoint y: 283, endPoint x: 381, endPoint y: 286, distance: 6.5
click at [376, 283] on p "This one contains the passwo" at bounding box center [409, 281] width 122 height 7
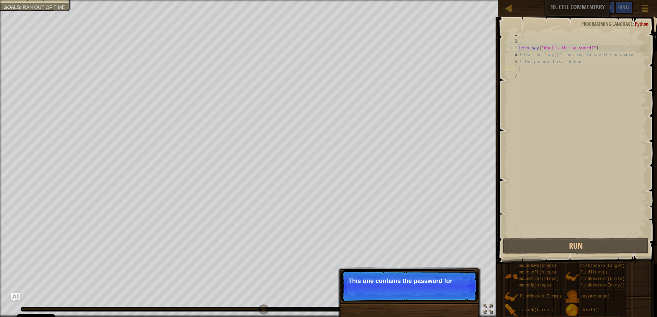
click at [381, 286] on p "Skip (esc) Continue This one contains the password for" at bounding box center [409, 287] width 136 height 32
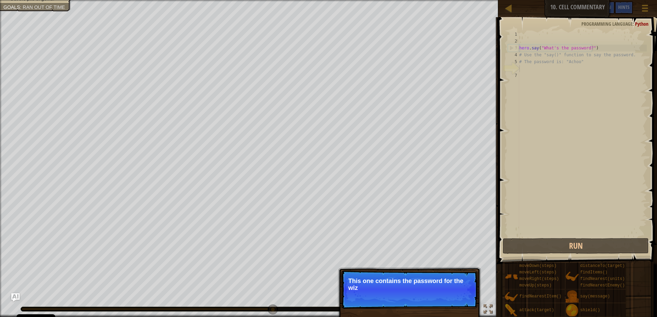
click at [390, 288] on p "This one contains the password for the wiz" at bounding box center [409, 285] width 122 height 14
click at [405, 297] on p "Skip (esc) Continue This one contains the password for the wizard!" at bounding box center [409, 290] width 136 height 38
click at [541, 53] on div "hero . say ( "What's the password?" ) # Use the "say()" function to say the pas…" at bounding box center [582, 141] width 129 height 220
click at [587, 63] on div "hero . say ( "What's the password?" ) # Use the "say()" function to say the pas…" at bounding box center [582, 141] width 129 height 220
type textarea "# The password is: "Achoo""
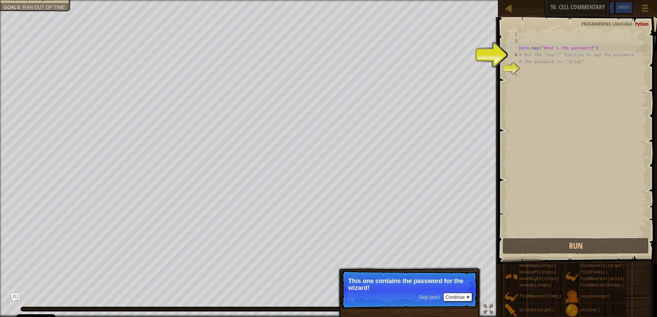
click at [537, 69] on div "hero . say ( "What's the password?" ) # Use the "say()" function to say the pas…" at bounding box center [582, 141] width 129 height 220
click at [563, 64] on div "hero . say ( "What's the password?" ) # Use the "say()" function to say the pas…" at bounding box center [582, 141] width 129 height 220
type textarea "# The password is: "Achoo""
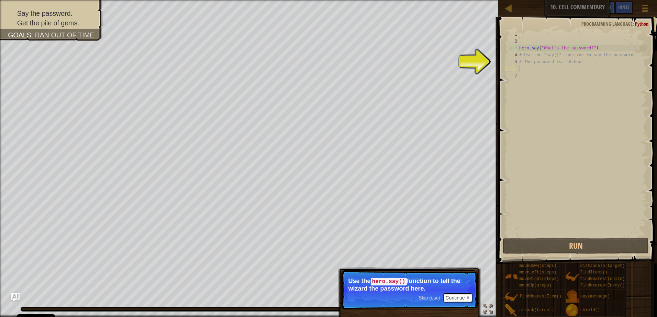
click at [524, 71] on div "hero . say ( "What's the password?" ) # Use the "say()" function to say the pas…" at bounding box center [582, 141] width 129 height 220
click at [523, 70] on div "hero . say ( "What's the password?" ) # Use the "say()" function to say the pas…" at bounding box center [582, 141] width 129 height 220
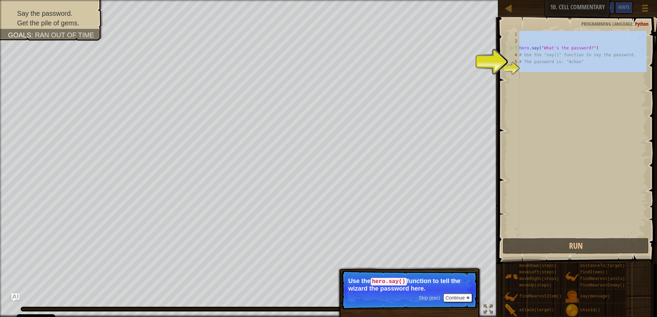
click at [523, 70] on div "hero . say ( "What's the password?" ) # Use the "say()" function to say the pas…" at bounding box center [582, 141] width 129 height 220
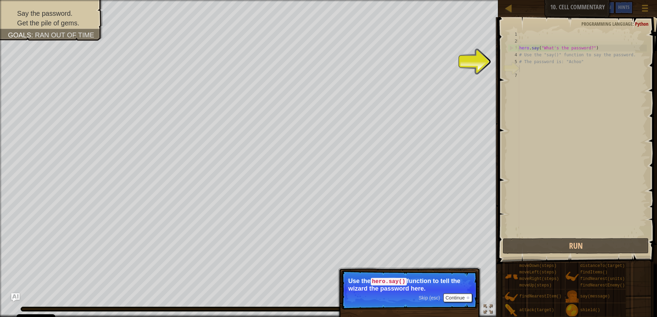
click at [496, 130] on div "Hints Videos 1 2 3 4 5 6 7 hero . say ( "What's the password?" ) # Use the "say…" at bounding box center [576, 167] width 161 height 300
click at [459, 291] on p "Use the hero.say() function to tell the wizard the password here." at bounding box center [409, 285] width 122 height 14
click at [468, 299] on div at bounding box center [468, 298] width 3 height 3
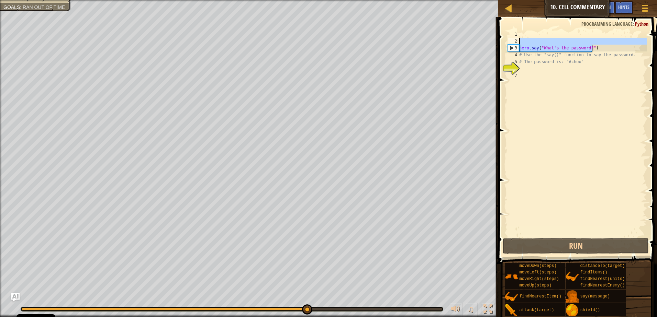
click at [478, 40] on div "Map Introduction to Computer Science 10. Cell Commentary Game Menu Done Hints A…" at bounding box center [328, 158] width 657 height 317
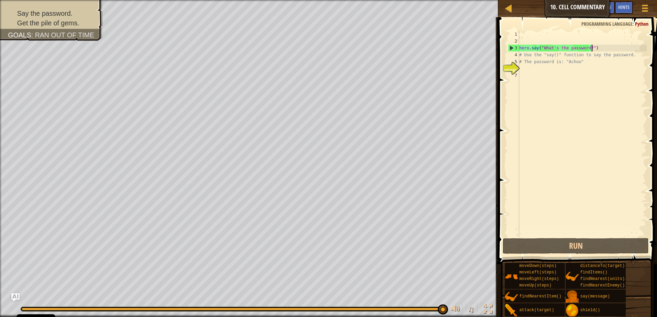
drag, startPoint x: 595, startPoint y: 49, endPoint x: 606, endPoint y: 45, distance: 11.7
click at [606, 45] on div "hero . say ( "What's the password?" ) # Use the "say()" function to say the pas…" at bounding box center [582, 141] width 129 height 220
click at [574, 243] on button "Run" at bounding box center [576, 246] width 146 height 16
click at [526, 64] on div "hero . say ( "What's the password?" ) # Use the "say()" function to say the pas…" at bounding box center [582, 141] width 129 height 220
type textarea "# The password is: "Achoo""
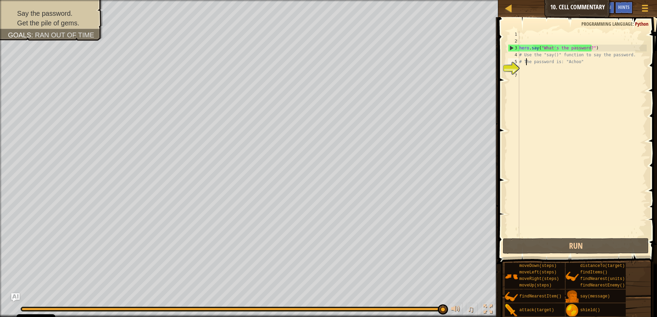
click at [527, 67] on div "hero . say ( "What's the password?" ) # Use the "say()" function to say the pas…" at bounding box center [582, 141] width 129 height 220
drag, startPoint x: 598, startPoint y: 49, endPoint x: 508, endPoint y: 50, distance: 90.0
click at [509, 50] on div "1 2 3 4 5 6 7 hero . say ( "What's the password?" ) # Use the "say()" function …" at bounding box center [576, 134] width 140 height 206
type textarea "hero.say("What's the password?")"
click at [526, 69] on div "hero . say ( "What's the password?" ) # Use the "say()" function to say the pas…" at bounding box center [582, 141] width 129 height 220
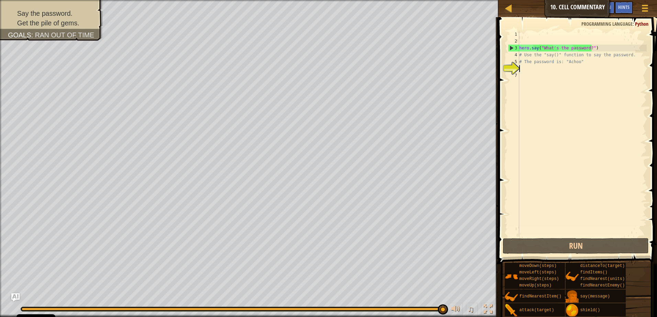
click at [535, 66] on div "hero . say ( "What's the password?" ) # Use the "say()" function to say the pas…" at bounding box center [582, 141] width 129 height 220
paste textarea "hero.say("What's the password?")"
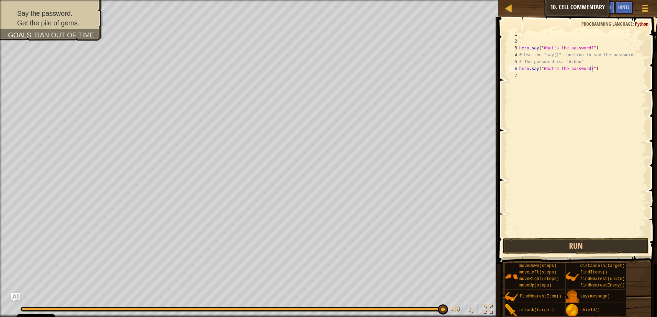
click at [528, 67] on div "hero . say ( "What's the password?" ) # Use the "say()" function to say the pas…" at bounding box center [582, 141] width 129 height 220
click at [562, 242] on button "Run" at bounding box center [576, 246] width 146 height 16
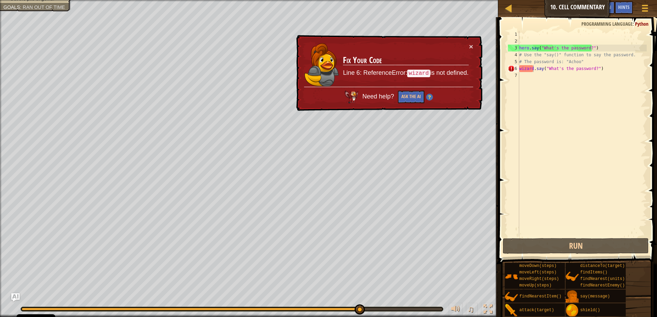
click at [472, 42] on div "× Fix Your Code Line 6: ReferenceError: wizard is not defined. Need help? Ask t…" at bounding box center [389, 73] width 188 height 77
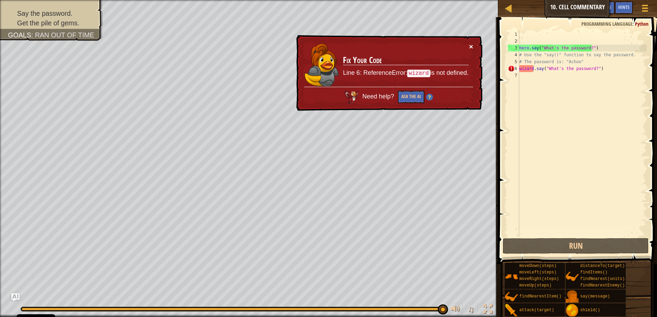
click at [472, 45] on button "×" at bounding box center [471, 46] width 4 height 7
drag, startPoint x: 599, startPoint y: 72, endPoint x: 503, endPoint y: 68, distance: 96.3
click at [503, 68] on div "wizard.say("What's the password?") 1 2 3 4 5 6 7 hero . say ( "What's the passw…" at bounding box center [576, 154] width 161 height 267
type textarea "wizard.say("What's the password?")"
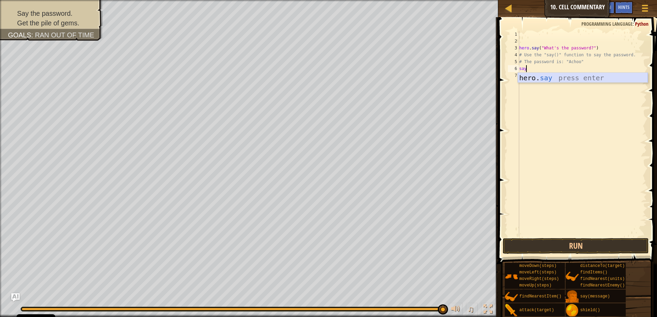
click at [555, 80] on div "hero. say press enter" at bounding box center [583, 88] width 130 height 31
click at [556, 70] on div "hero . say ( "What's the password?" ) # Use the "say()" function to say the pas…" at bounding box center [582, 134] width 129 height 206
click at [558, 69] on div "hero . say ( "What's the password?" ) # Use the "say()" function to say the pas…" at bounding box center [582, 141] width 129 height 220
drag, startPoint x: 558, startPoint y: 69, endPoint x: 541, endPoint y: 72, distance: 17.5
click at [541, 72] on div "hero . say ( "What's the password?" ) # Use the "say()" function to say the pas…" at bounding box center [582, 141] width 129 height 220
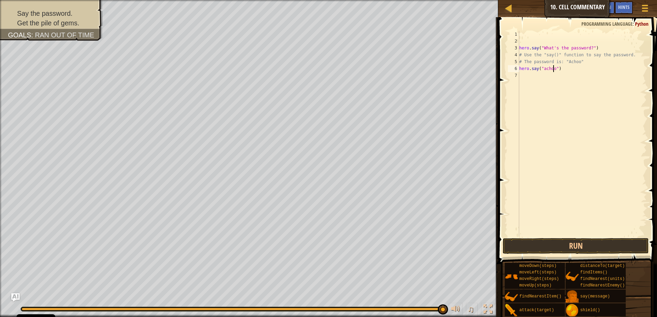
scroll to position [3, 3]
click at [552, 242] on button "Run" at bounding box center [576, 246] width 146 height 16
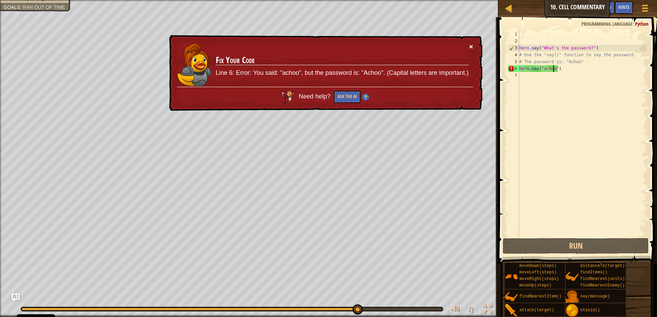
click at [473, 44] on div "× Fix Your Code Line 6: Error: You said: "achoo", but the password is: "Achoo".…" at bounding box center [325, 73] width 315 height 77
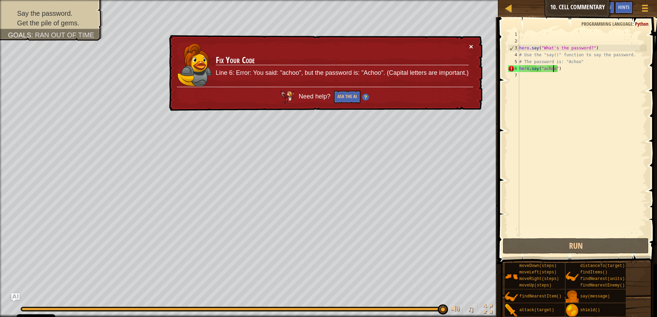
click at [469, 46] on button "×" at bounding box center [471, 47] width 4 height 7
click at [543, 70] on div "hero . say ( "What's the password?" ) # Use the "say()" function to say the pas…" at bounding box center [582, 141] width 129 height 220
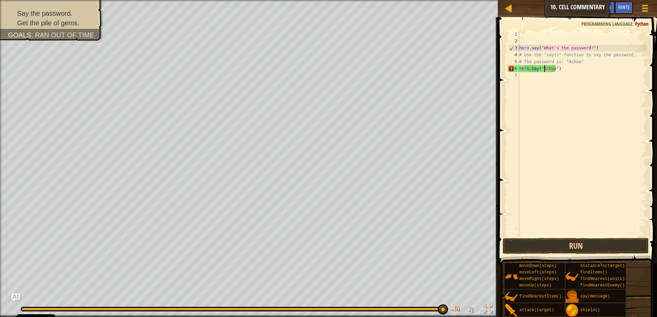
scroll to position [3, 2]
type textarea "hero.say("Achoo")"
click at [624, 253] on button "Run" at bounding box center [576, 246] width 146 height 16
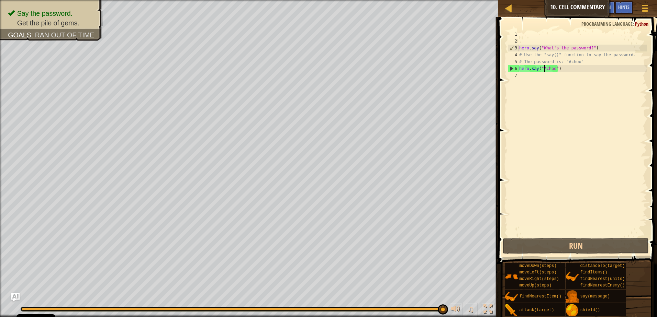
click at [537, 76] on div "hero . say ( "What's the password?" ) # Use the "say()" function to say the pas…" at bounding box center [582, 141] width 129 height 220
type textarea "M"
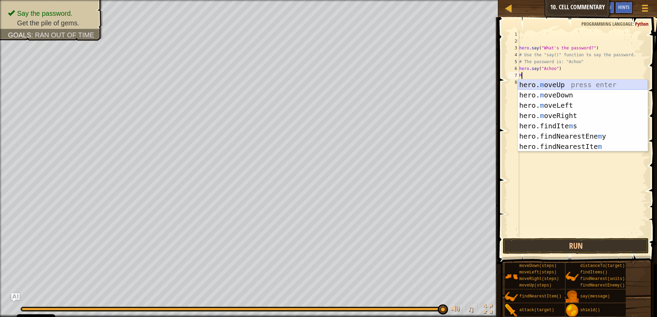
click at [565, 85] on div "hero. m oveUp press enter hero. m oveDown press enter hero. m oveLeft press ent…" at bounding box center [583, 126] width 130 height 93
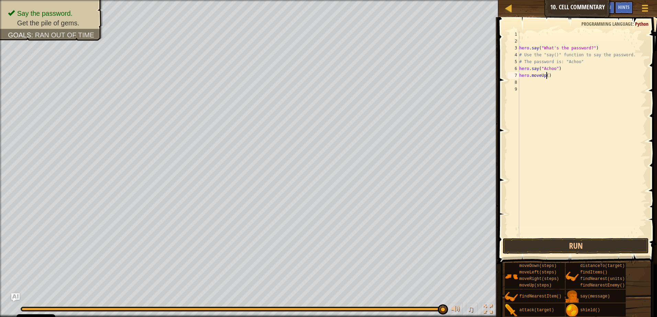
click at [546, 76] on div "hero . say ( "What's the password?" ) # Use the "say()" function to say the pas…" at bounding box center [582, 141] width 129 height 220
type textarea "hero.moveUp(3)"
click at [574, 249] on button "Run" at bounding box center [576, 246] width 146 height 16
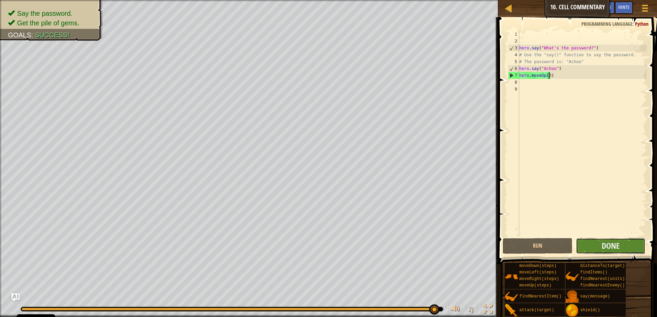
click at [629, 252] on button "Done" at bounding box center [611, 246] width 70 height 16
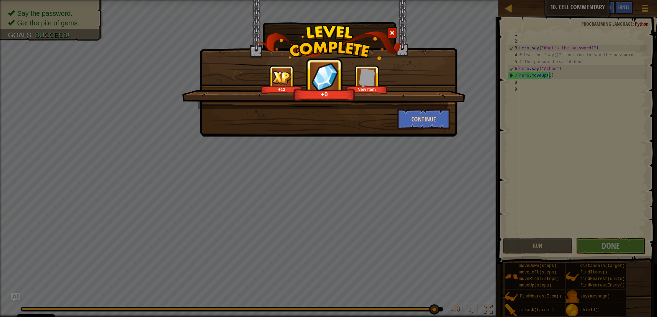
click at [450, 113] on div "Continue" at bounding box center [424, 119] width 64 height 21
click at [427, 114] on button "Continue" at bounding box center [423, 119] width 53 height 21
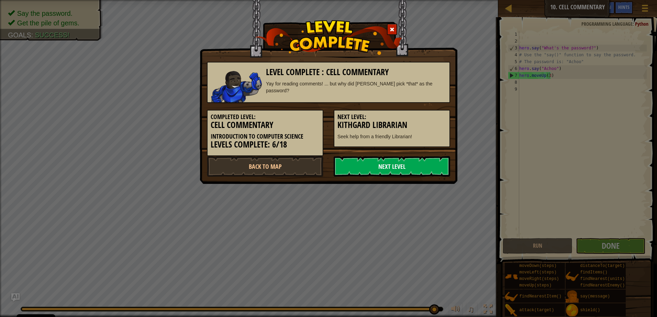
click at [385, 165] on link "Next Level" at bounding box center [392, 166] width 116 height 21
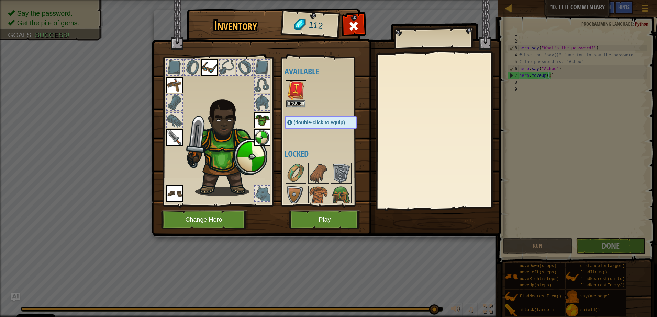
click at [293, 93] on img at bounding box center [295, 90] width 19 height 19
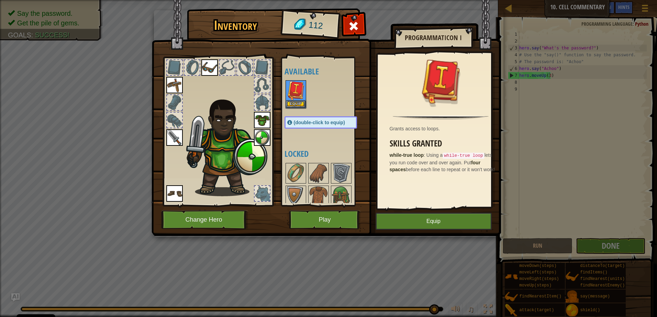
click at [468, 207] on div "Grants access to loops. Skills Granted while-true loop : Using a while-true loo…" at bounding box center [441, 131] width 126 height 154
click at [467, 217] on button "Equip" at bounding box center [434, 221] width 116 height 17
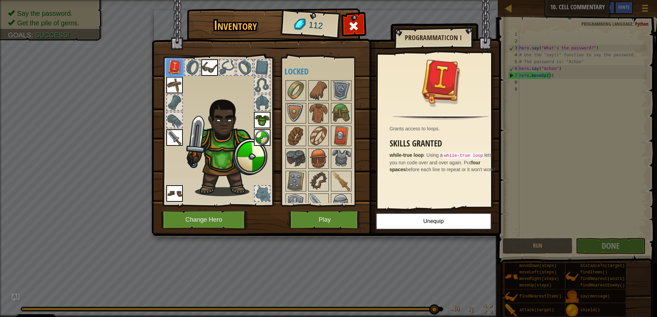
scroll to position [103, 0]
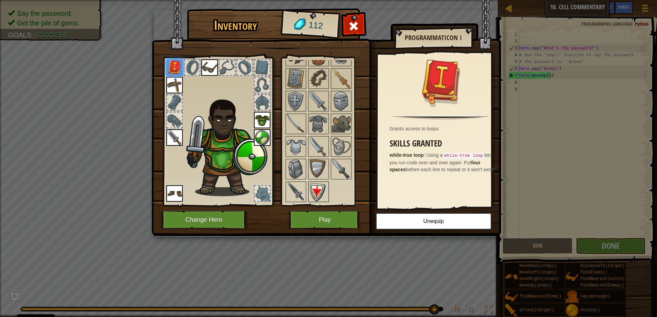
click at [312, 201] on img at bounding box center [318, 191] width 19 height 19
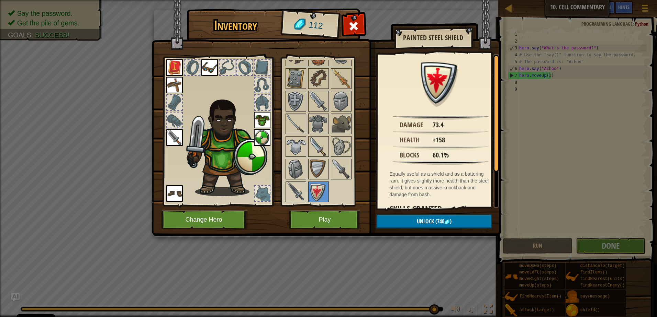
click at [325, 207] on img at bounding box center [326, 111] width 349 height 249
click at [339, 213] on button "Play" at bounding box center [325, 220] width 72 height 19
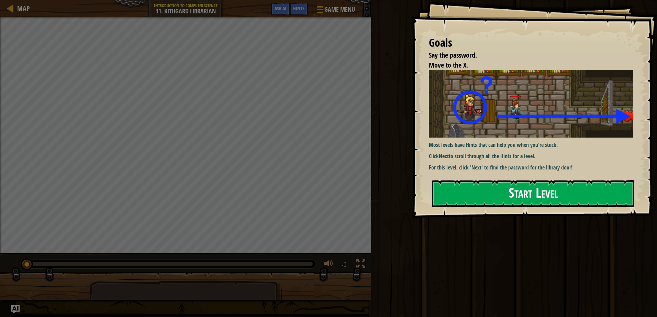
click at [503, 182] on button "Start Level" at bounding box center [533, 193] width 202 height 27
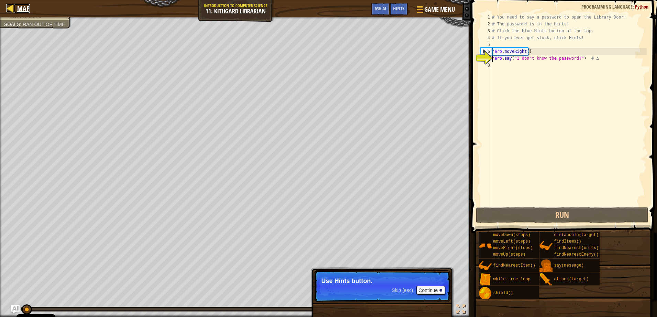
click at [14, 8] on div at bounding box center [10, 8] width 9 height 9
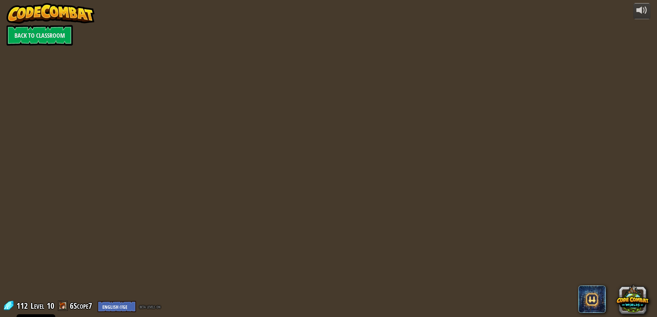
select select "en-[GEOGRAPHIC_DATA]"
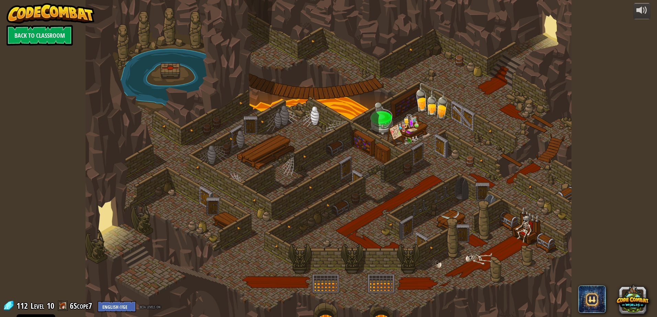
select select "en-[GEOGRAPHIC_DATA]"
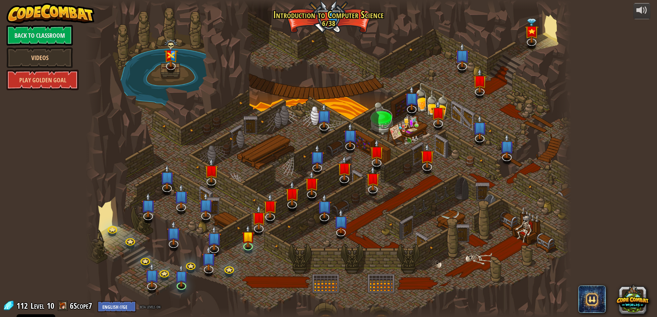
select select "en-[GEOGRAPHIC_DATA]"
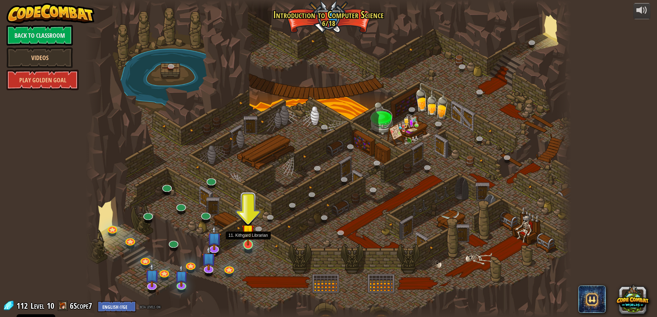
click at [250, 241] on img at bounding box center [248, 231] width 13 height 30
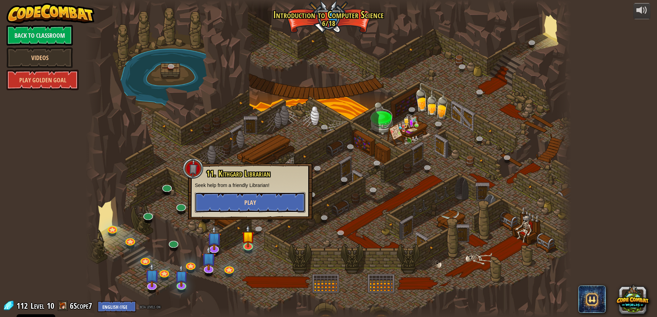
click at [259, 198] on button "Play" at bounding box center [250, 202] width 111 height 21
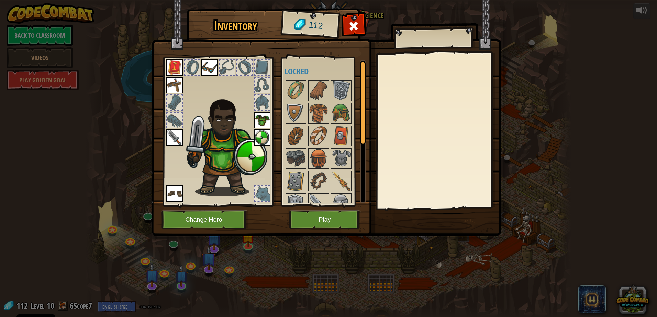
drag, startPoint x: 302, startPoint y: 255, endPoint x: 302, endPoint y: 219, distance: 36.8
click at [302, 255] on div "Inventory 112 Available Equip Equip Equip Equip Equip Equip Equip (double-click…" at bounding box center [328, 158] width 657 height 317
click at [309, 161] on img at bounding box center [318, 158] width 19 height 19
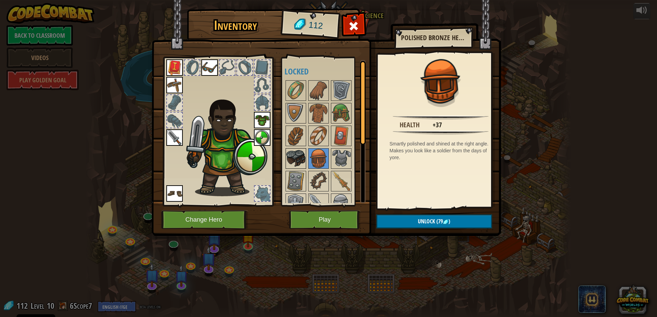
click at [301, 159] on img at bounding box center [295, 158] width 19 height 19
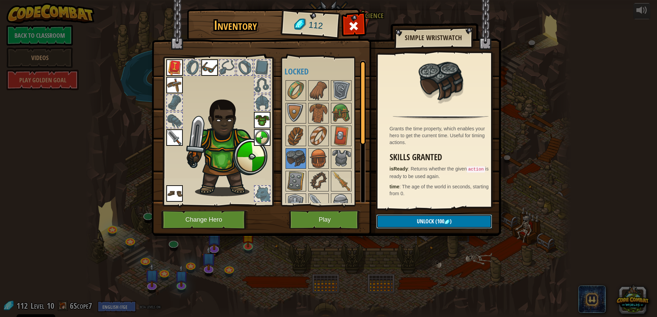
click at [412, 221] on button "Unlock (100 )" at bounding box center [434, 222] width 116 height 14
click at [433, 227] on button "Confirm" at bounding box center [434, 222] width 116 height 14
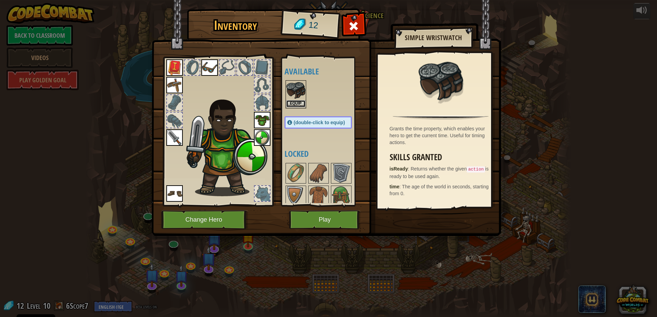
click at [290, 105] on button "Equip" at bounding box center [295, 103] width 19 height 7
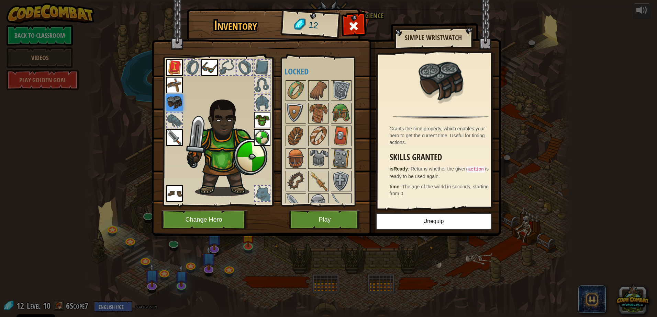
click at [176, 120] on div at bounding box center [174, 120] width 15 height 15
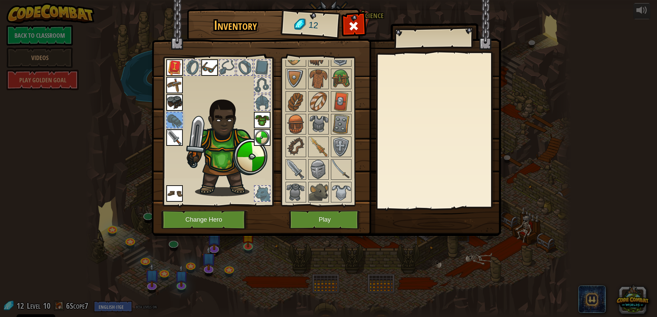
scroll to position [103, 0]
